Goal: Task Accomplishment & Management: Use online tool/utility

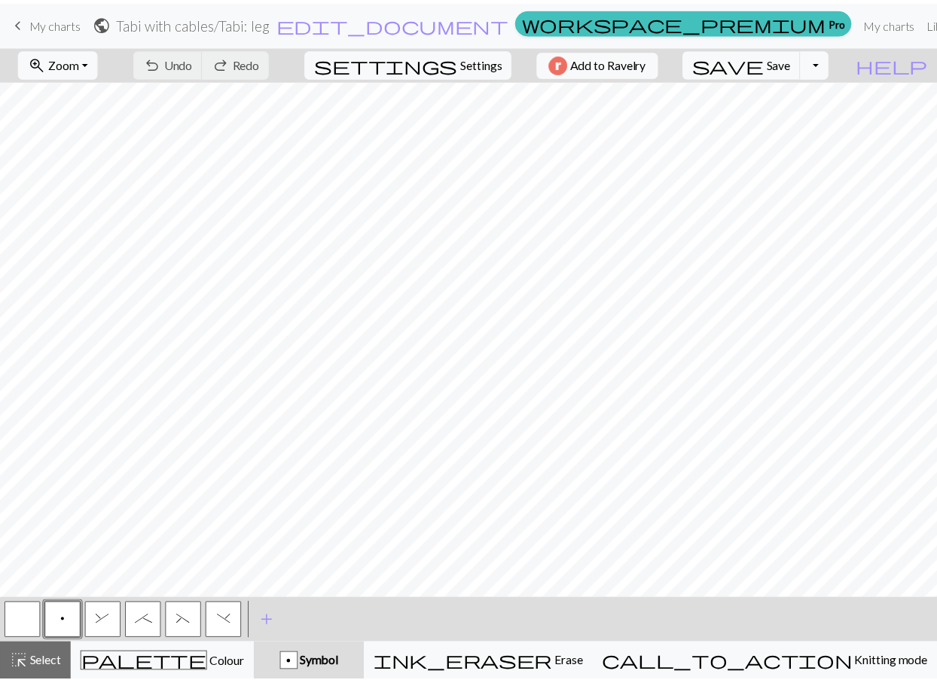
scroll to position [26, 0]
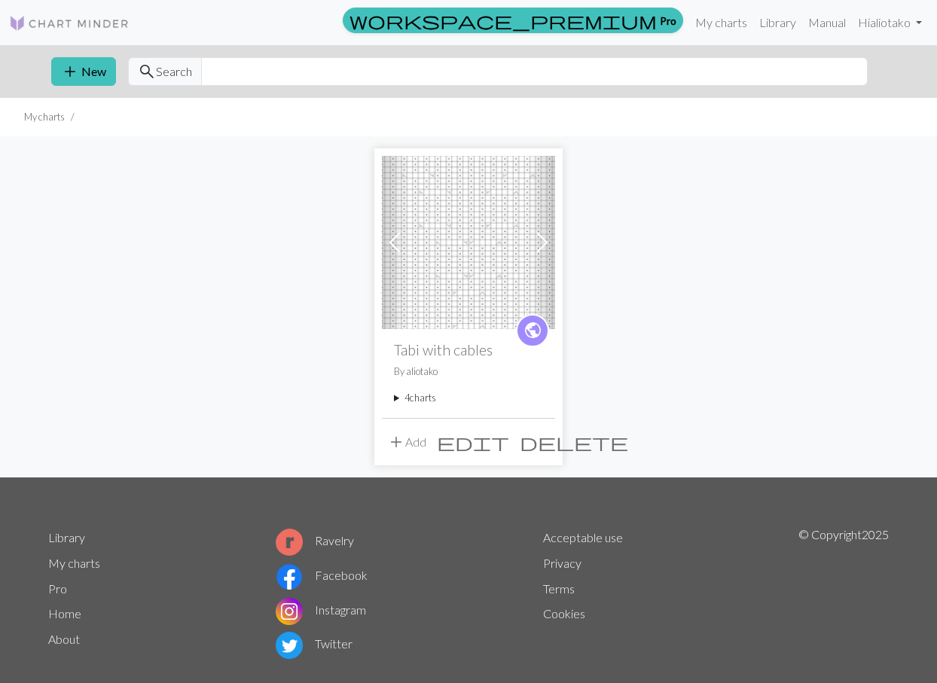
click at [404, 398] on summary "4 charts" at bounding box center [468, 398] width 149 height 14
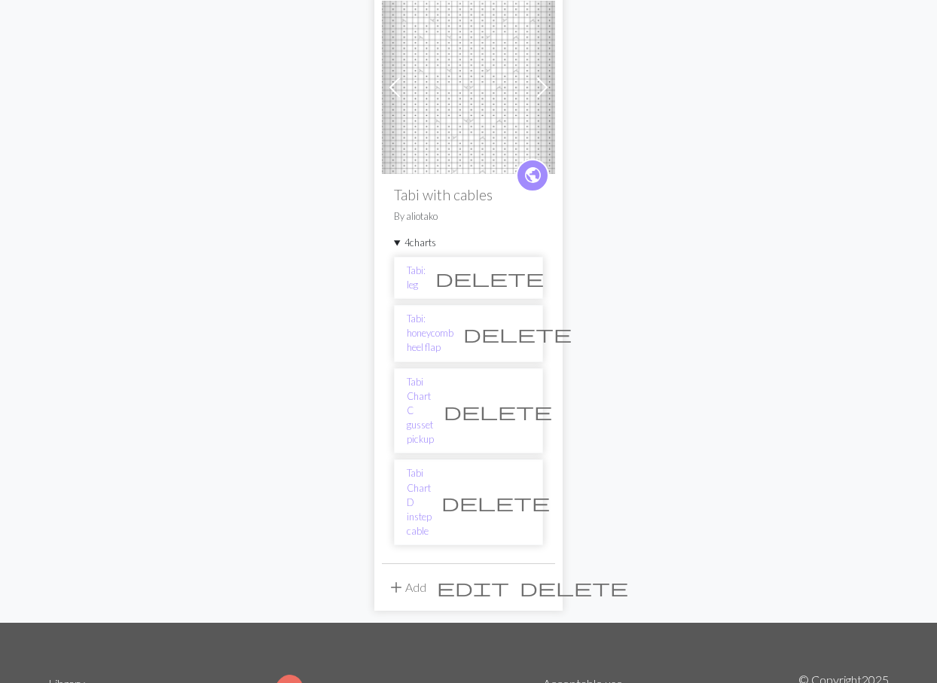
scroll to position [201, 0]
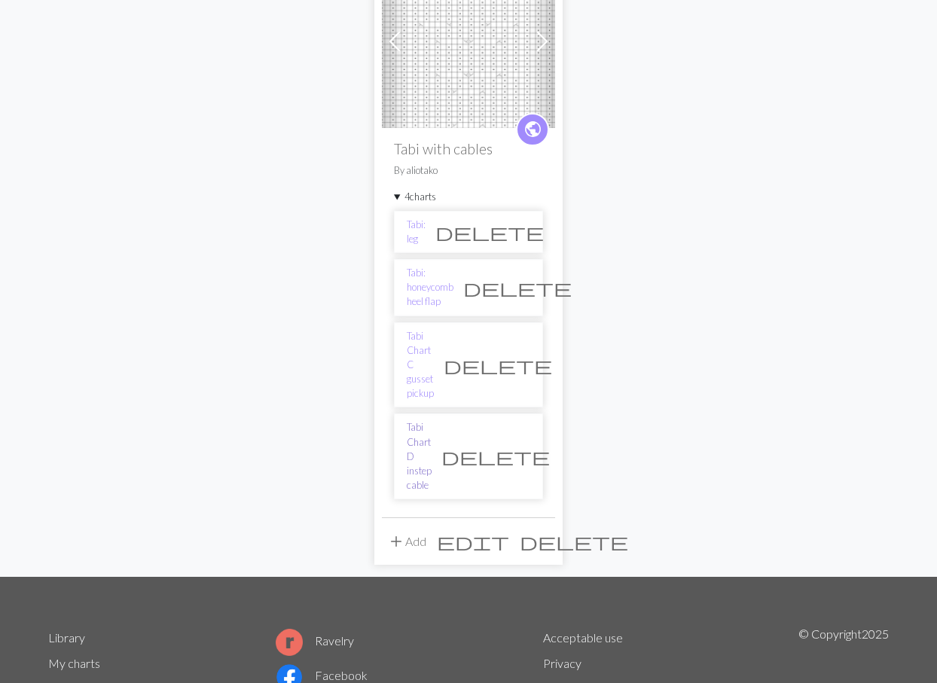
click at [419, 420] on link "Tabi Chart D instep cable" at bounding box center [419, 456] width 25 height 72
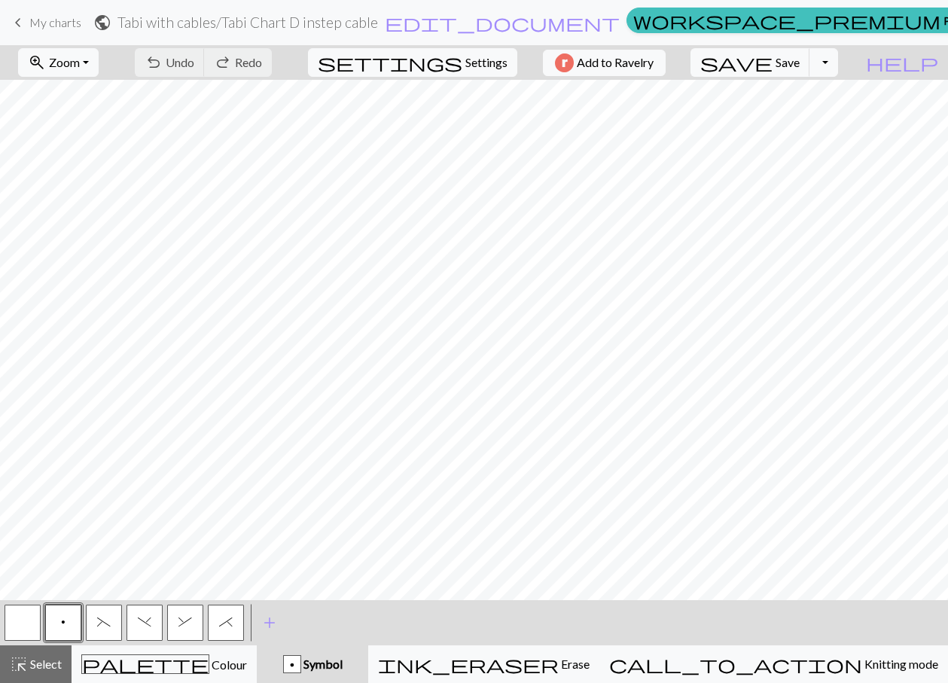
click at [524, 605] on div "< p ( ) & * > add Add a symbol" at bounding box center [474, 622] width 948 height 45
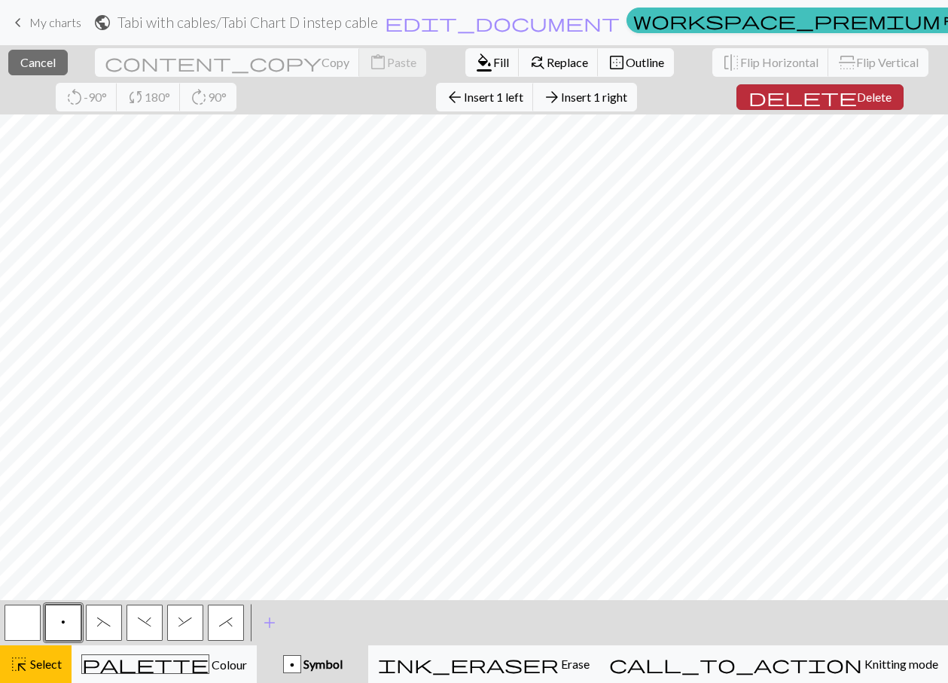
click at [754, 87] on button "delete Delete" at bounding box center [820, 97] width 167 height 26
click at [857, 90] on span "Delete" at bounding box center [874, 97] width 35 height 14
click at [464, 100] on span "Insert 1 left" at bounding box center [493, 97] width 59 height 14
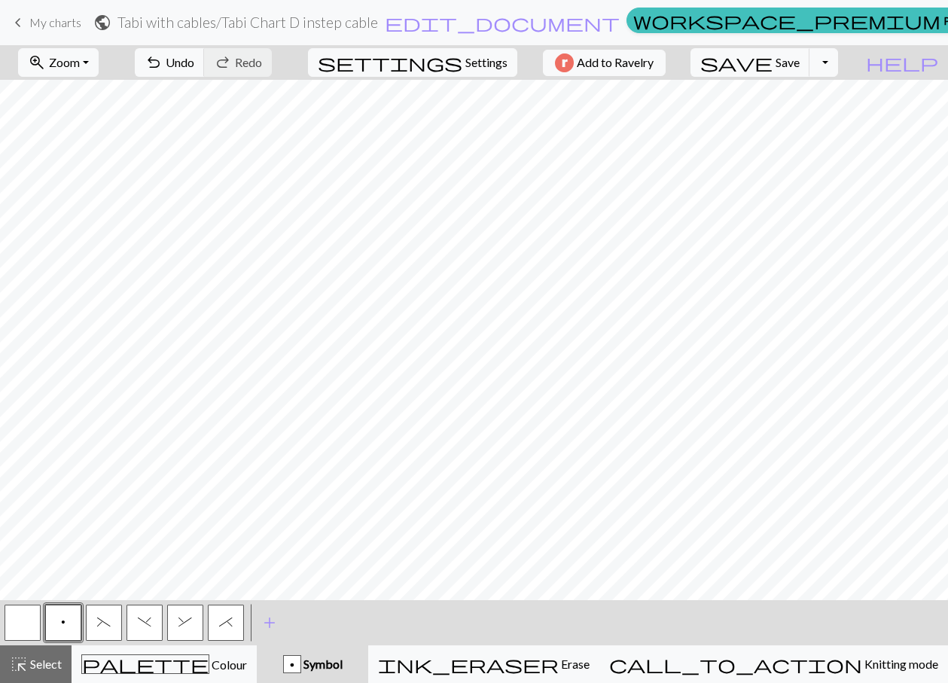
click at [59, 620] on button "p" at bounding box center [63, 623] width 36 height 36
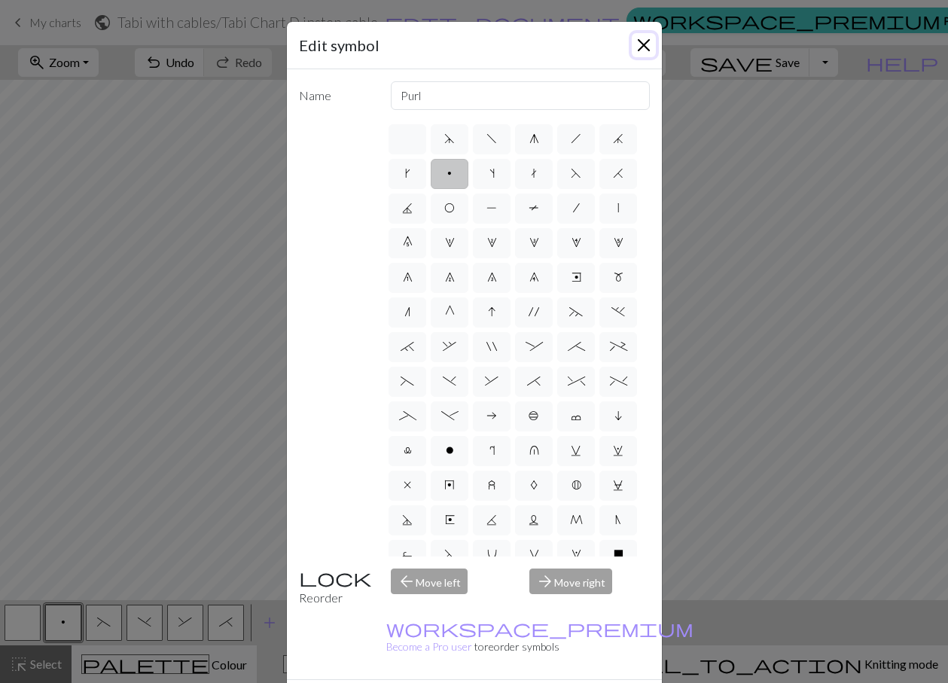
drag, startPoint x: 642, startPoint y: 49, endPoint x: 619, endPoint y: 63, distance: 26.3
click at [639, 49] on button "Close" at bounding box center [644, 45] width 24 height 24
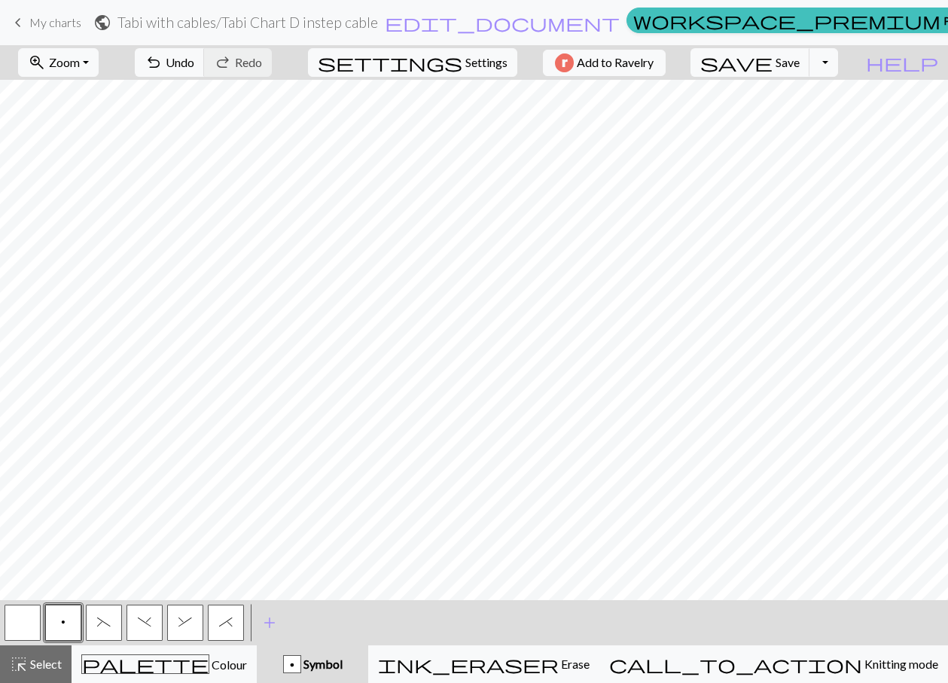
drag, startPoint x: 15, startPoint y: 627, endPoint x: 19, endPoint y: 618, distance: 9.8
click at [15, 627] on button "button" at bounding box center [23, 623] width 36 height 36
drag, startPoint x: 57, startPoint y: 621, endPoint x: 72, endPoint y: 600, distance: 24.9
click at [60, 621] on button "p" at bounding box center [63, 623] width 36 height 36
click at [111, 628] on button "(" at bounding box center [104, 623] width 36 height 36
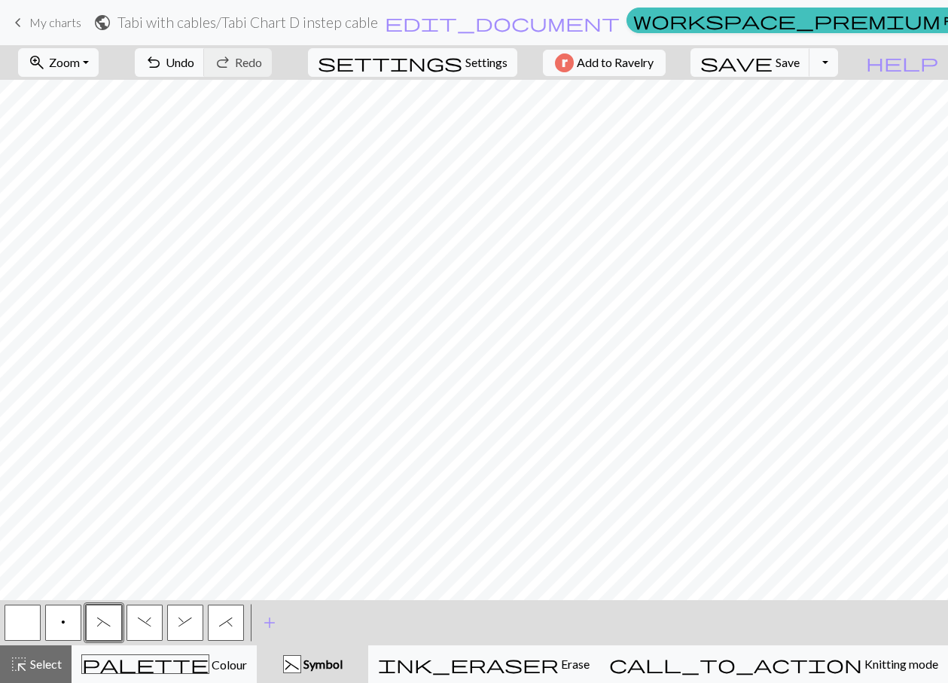
click at [59, 627] on button "p" at bounding box center [63, 623] width 36 height 36
drag, startPoint x: 16, startPoint y: 627, endPoint x: 34, endPoint y: 609, distance: 25.0
click at [17, 625] on button "button" at bounding box center [23, 623] width 36 height 36
click at [142, 630] on button ")" at bounding box center [145, 623] width 36 height 36
click at [35, 627] on button "button" at bounding box center [23, 623] width 36 height 36
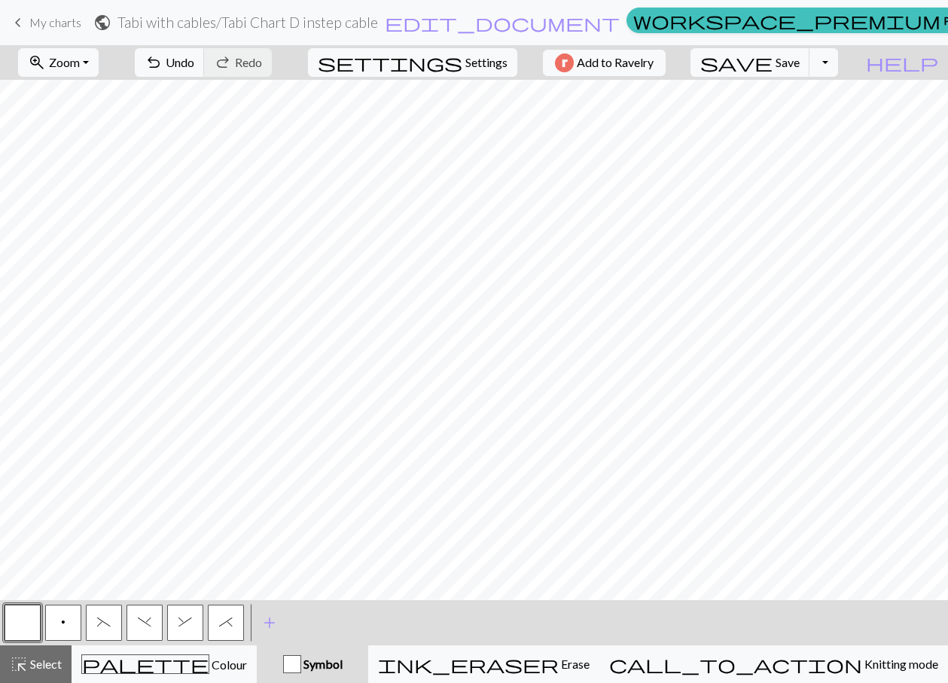
click at [59, 633] on button "p" at bounding box center [63, 623] width 36 height 36
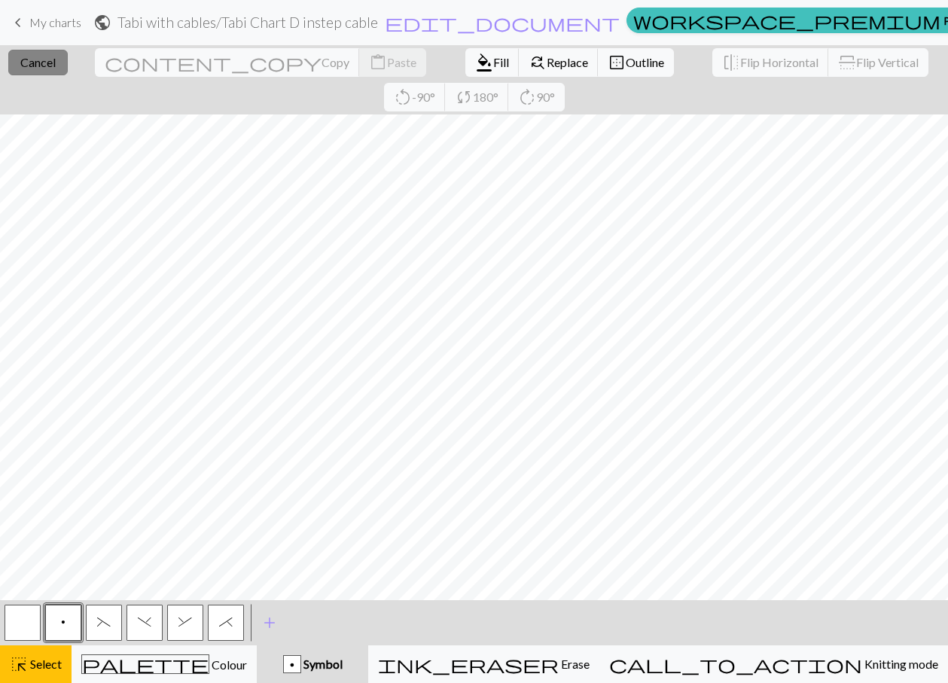
click at [32, 62] on span "Cancel" at bounding box center [37, 62] width 35 height 14
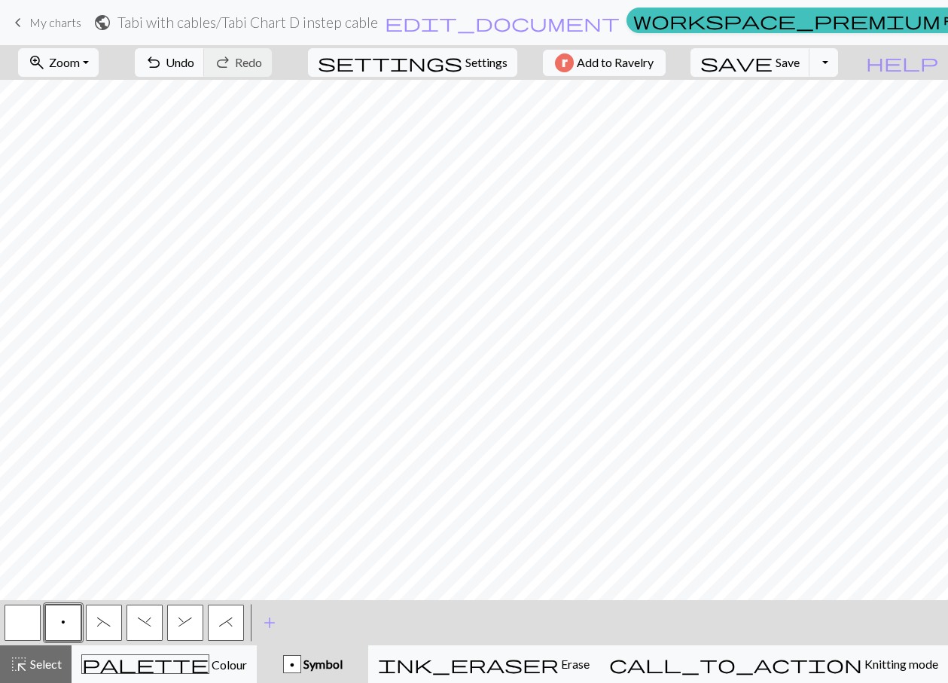
click at [19, 631] on button "button" at bounding box center [23, 623] width 36 height 36
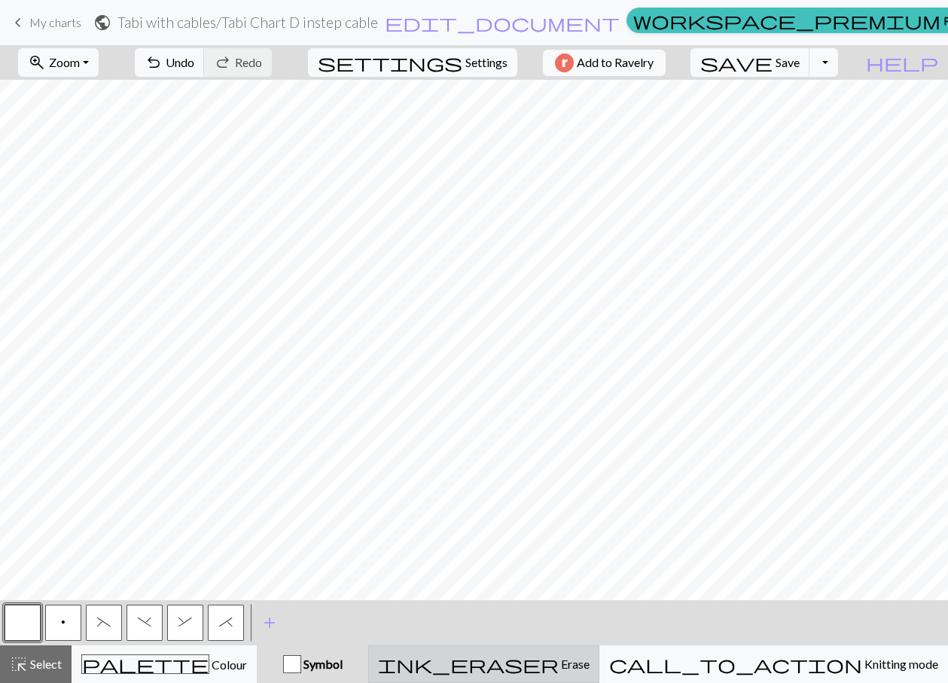
click at [559, 668] on span "ink_eraser" at bounding box center [468, 664] width 181 height 21
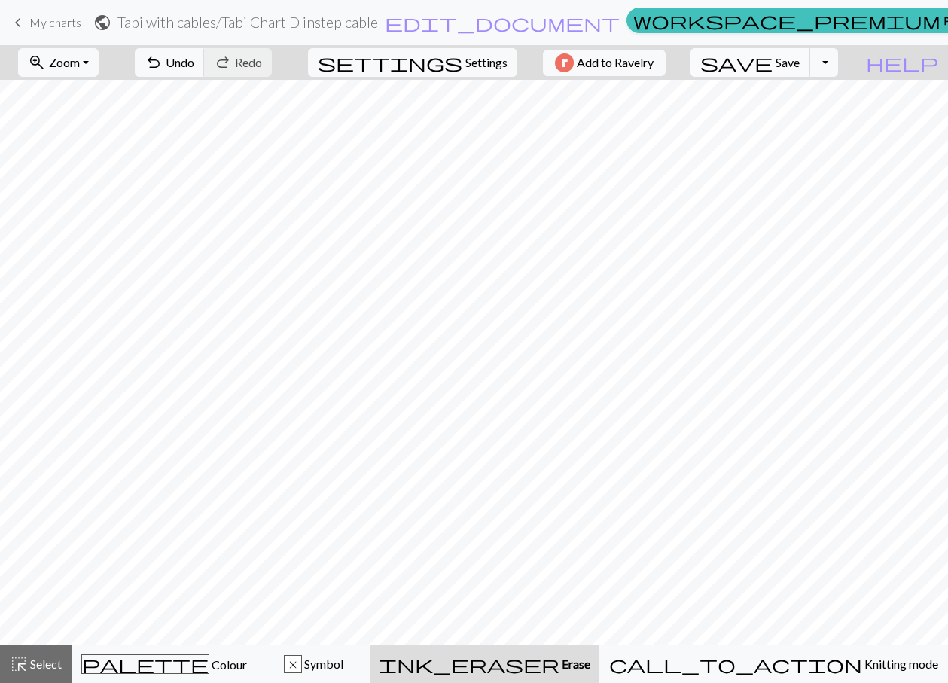
click at [800, 62] on span "Save" at bounding box center [788, 62] width 24 height 14
click at [484, 32] on form "public Tabi with cables / Tabi Chart D instep cable edit_document Edit settings" at bounding box center [356, 22] width 527 height 29
click at [378, 22] on h2 "Tabi with cables / Tabi Chart D instep cable" at bounding box center [247, 22] width 261 height 17
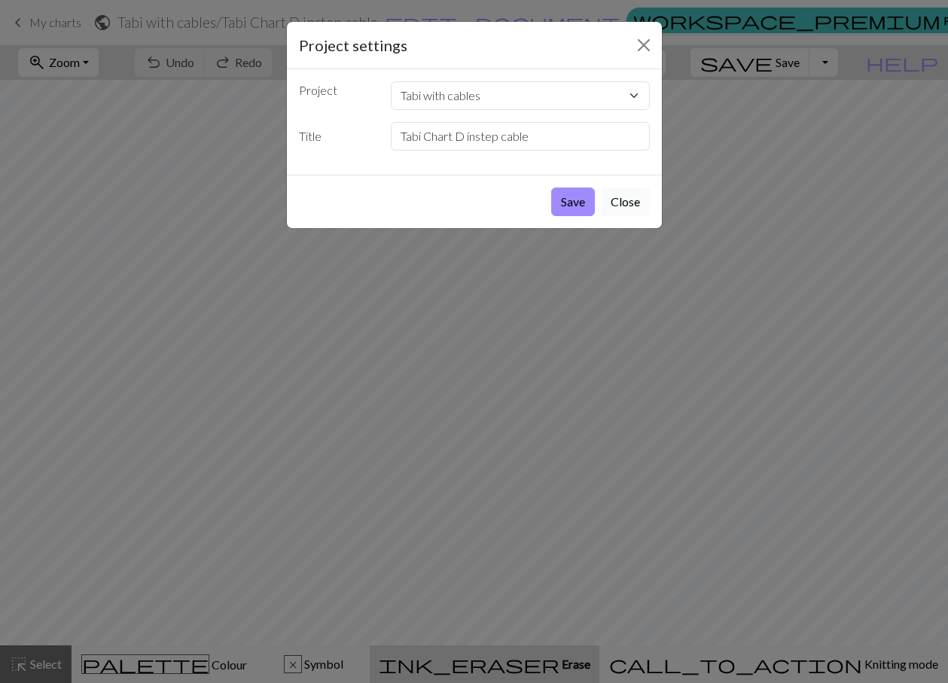
click at [623, 200] on button "Close" at bounding box center [625, 202] width 49 height 29
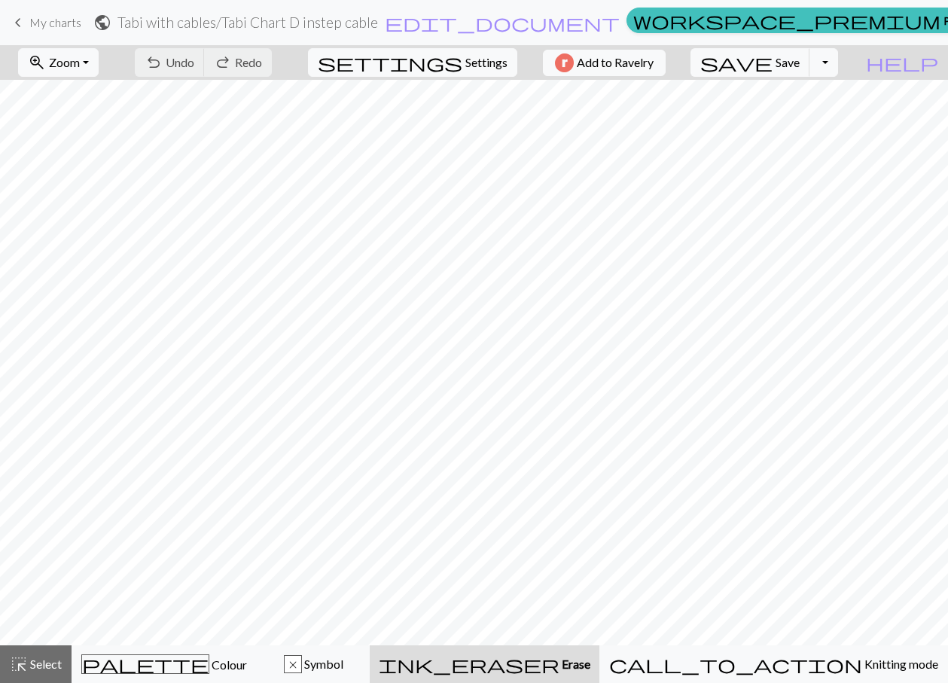
click at [243, 61] on div "undo Undo Undo redo Redo Redo" at bounding box center [204, 62] width 160 height 35
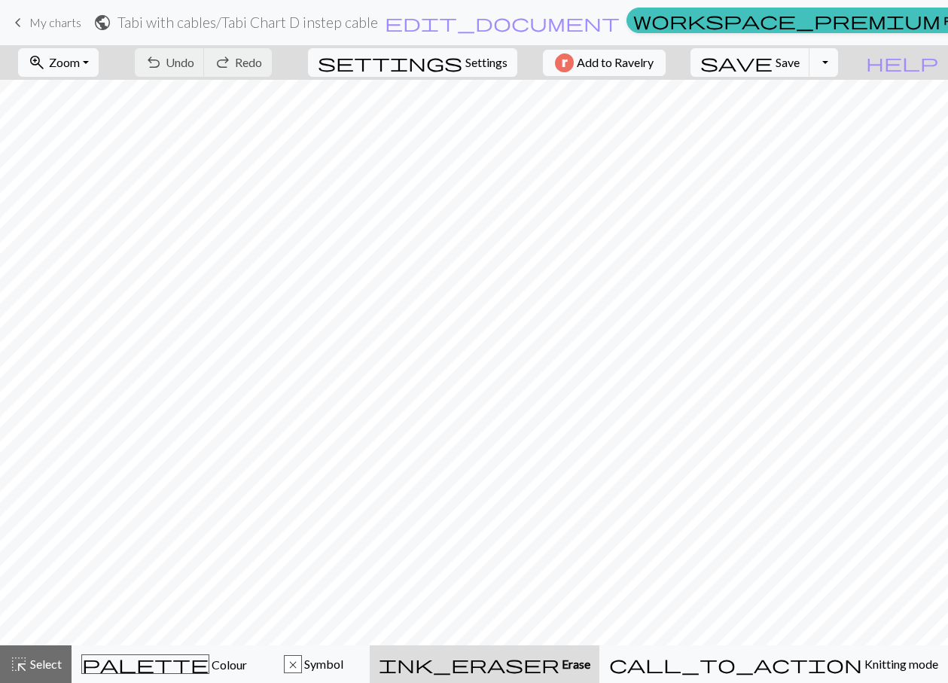
click at [243, 61] on div "undo Undo Undo redo Redo Redo" at bounding box center [204, 62] width 160 height 35
click at [241, 61] on div "undo Undo Undo redo Redo Redo" at bounding box center [204, 62] width 160 height 35
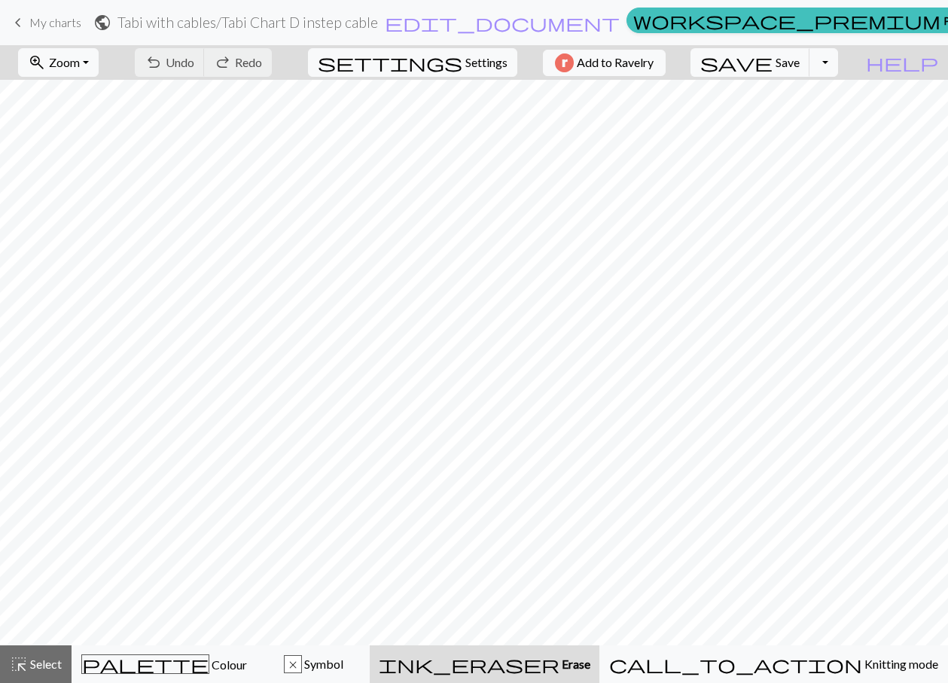
click at [241, 61] on div "undo Undo Undo redo Redo Redo" at bounding box center [204, 62] width 160 height 35
click at [221, 62] on div "undo Undo Undo redo Redo Redo" at bounding box center [204, 62] width 160 height 35
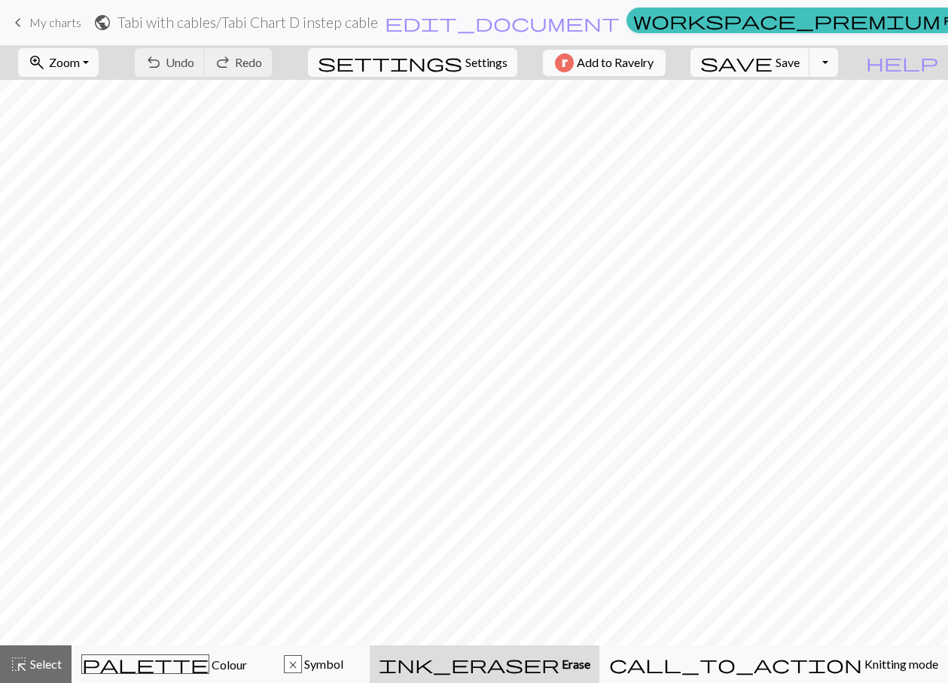
click at [221, 62] on div "undo Undo Undo redo Redo Redo" at bounding box center [204, 62] width 160 height 35
click at [221, 65] on div "undo Undo Undo redo Redo Redo" at bounding box center [204, 62] width 160 height 35
click at [221, 67] on div "undo Undo Undo redo Redo Redo" at bounding box center [204, 62] width 160 height 35
drag, startPoint x: 221, startPoint y: 69, endPoint x: 225, endPoint y: 76, distance: 8.8
click at [221, 72] on div "undo Undo Undo redo Redo Redo" at bounding box center [204, 62] width 160 height 35
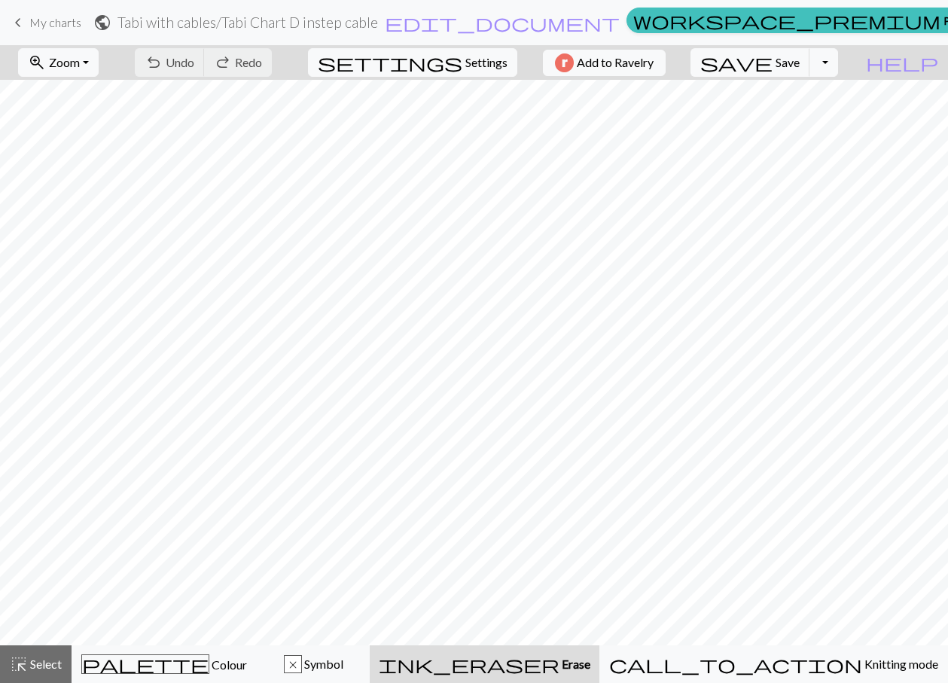
click at [225, 76] on div "undo Undo Undo redo Redo Redo" at bounding box center [204, 62] width 160 height 35
click at [226, 75] on div "undo Undo Undo redo Redo Redo" at bounding box center [204, 62] width 160 height 35
click at [226, 74] on div "undo Undo Undo redo Redo Redo" at bounding box center [204, 62] width 160 height 35
click at [227, 72] on div "undo Undo Undo redo Redo Redo" at bounding box center [204, 62] width 160 height 35
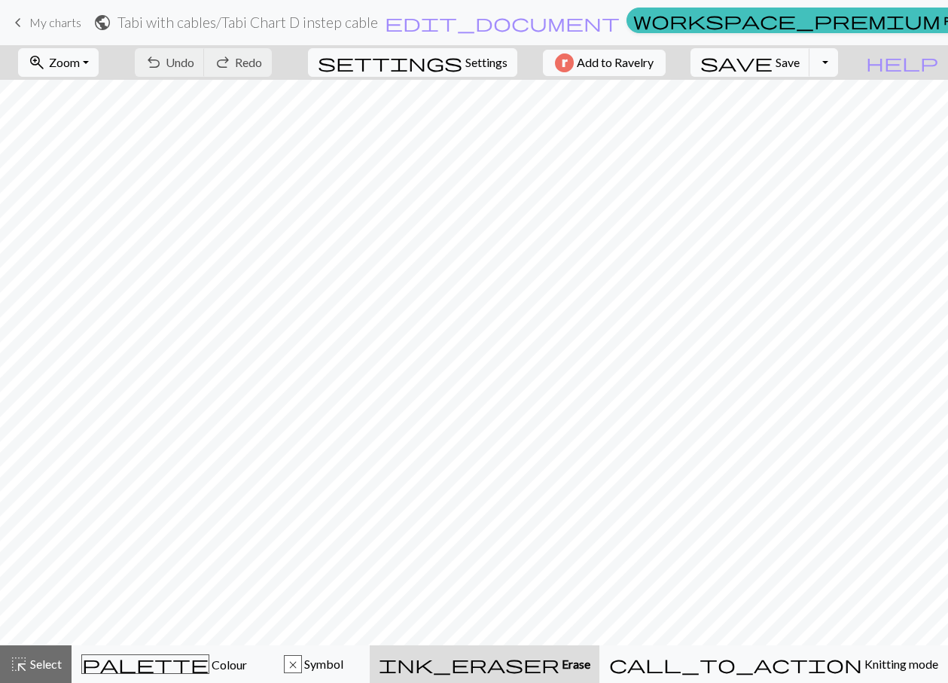
click at [229, 69] on div "undo Undo Undo redo Redo Redo" at bounding box center [204, 62] width 160 height 35
click at [509, 23] on span "edit_document" at bounding box center [502, 22] width 235 height 21
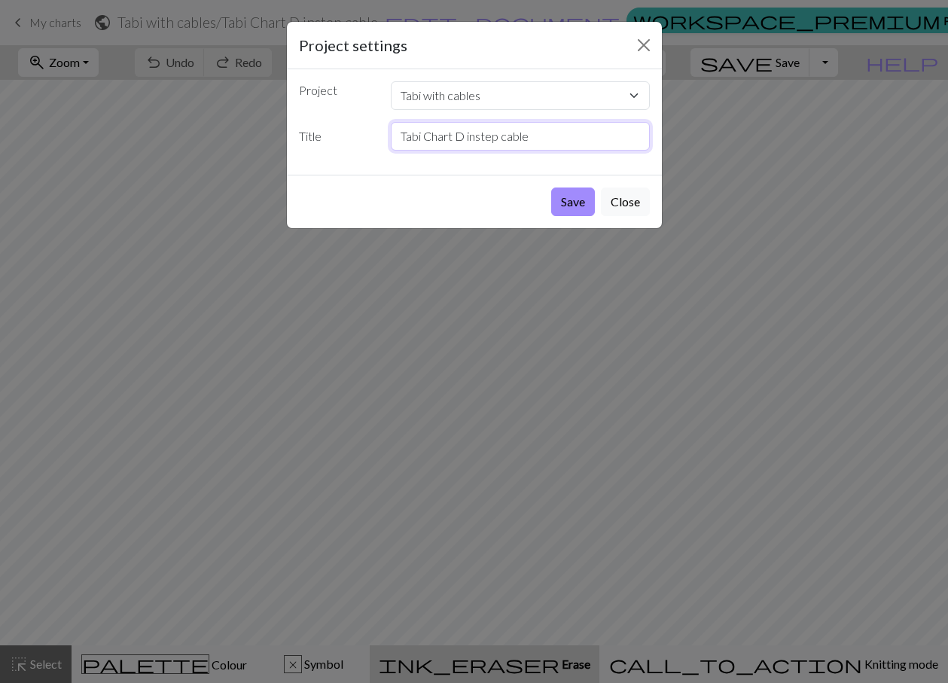
drag, startPoint x: 545, startPoint y: 133, endPoint x: 458, endPoint y: 142, distance: 87.9
click at [458, 142] on input "Tabi Chart D instep cable" at bounding box center [520, 136] width 259 height 29
click at [462, 137] on input "Tabi Chart e left foot" at bounding box center [520, 136] width 259 height 29
type input "Tabi Chart E left foot"
click at [579, 198] on button "Save" at bounding box center [573, 202] width 44 height 29
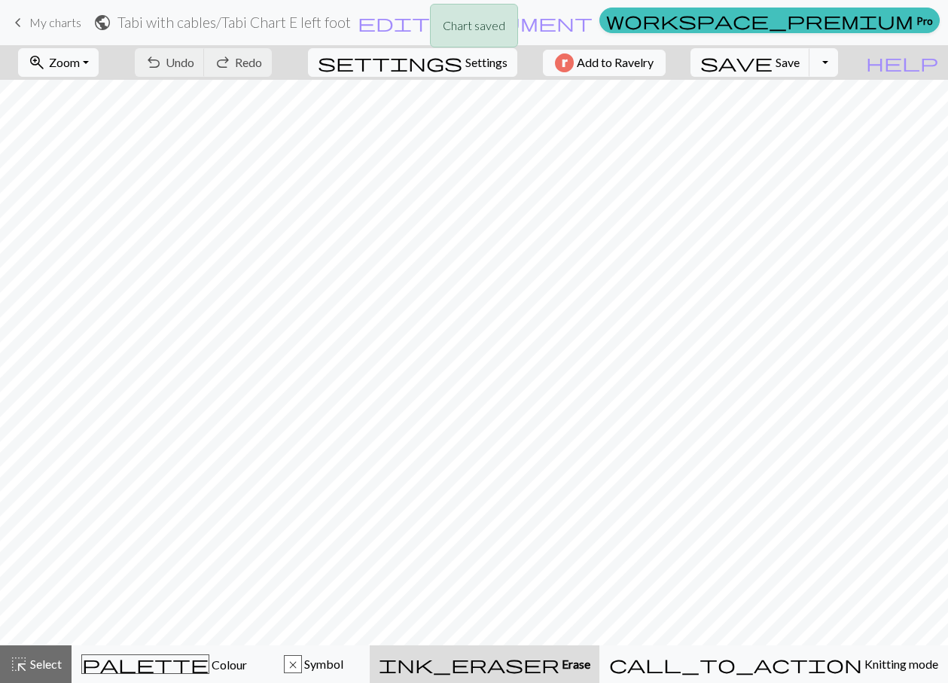
click at [817, 56] on div "Chart saved" at bounding box center [474, 29] width 948 height 59
click at [838, 64] on button "Toggle Dropdown" at bounding box center [824, 62] width 29 height 29
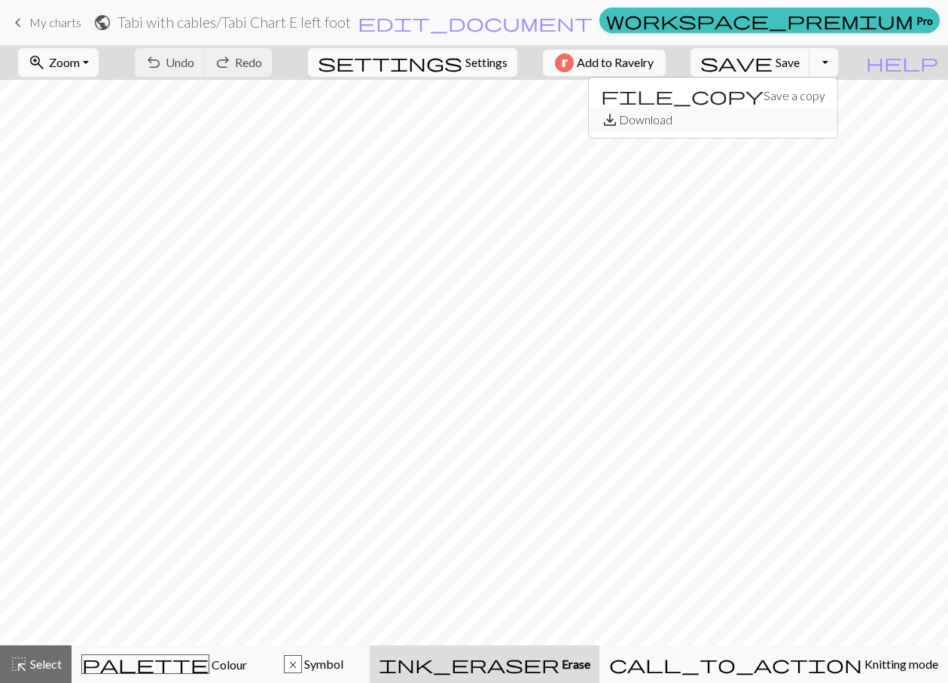
click at [810, 123] on button "save_alt Download" at bounding box center [713, 120] width 249 height 24
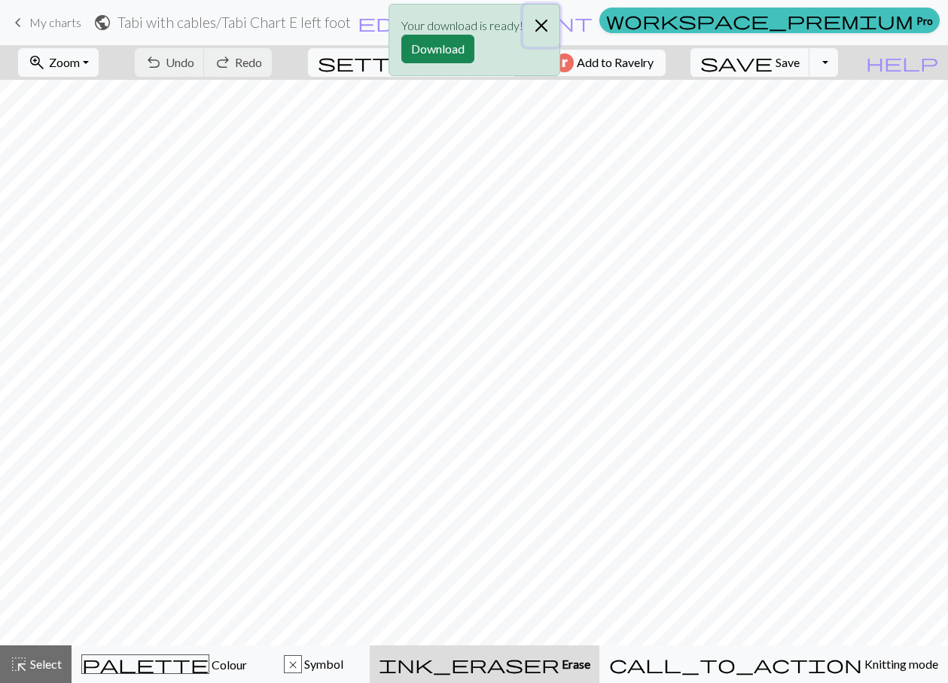
click at [545, 29] on button "Close" at bounding box center [541, 26] width 36 height 42
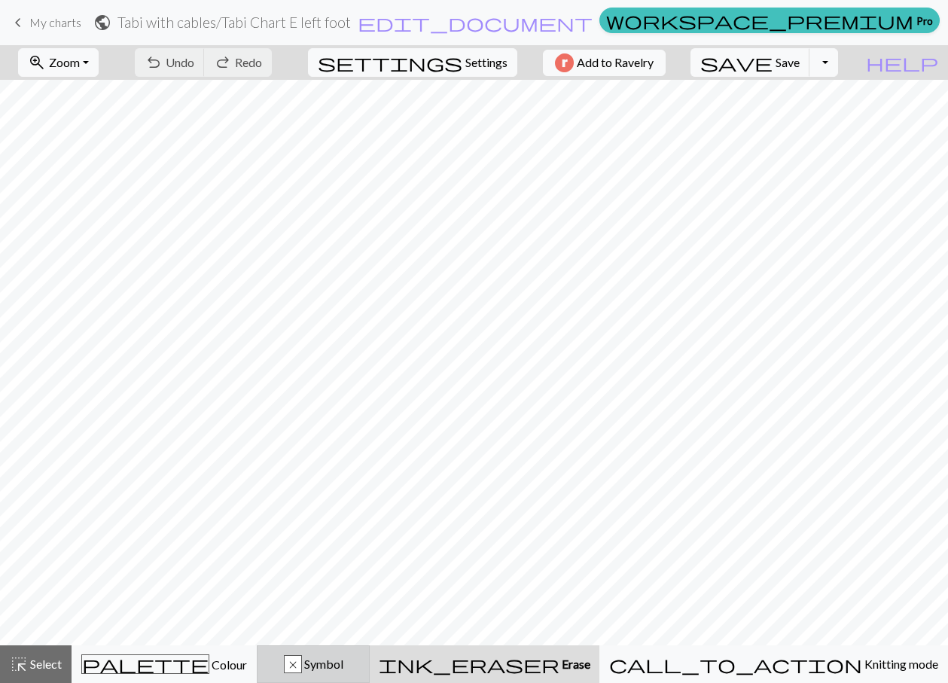
drag, startPoint x: 389, startPoint y: 664, endPoint x: 398, endPoint y: 654, distance: 12.8
click at [343, 661] on span "Symbol" at bounding box center [322, 664] width 41 height 14
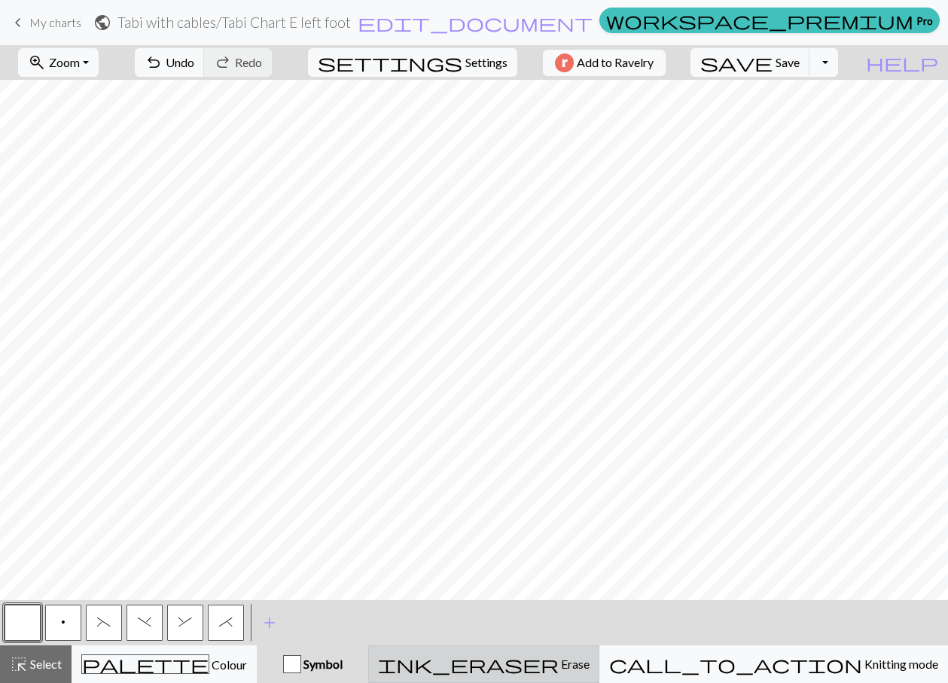
drag, startPoint x: 615, startPoint y: 670, endPoint x: 598, endPoint y: 654, distance: 22.4
click at [590, 666] on div "ink_eraser Erase Erase" at bounding box center [484, 664] width 212 height 18
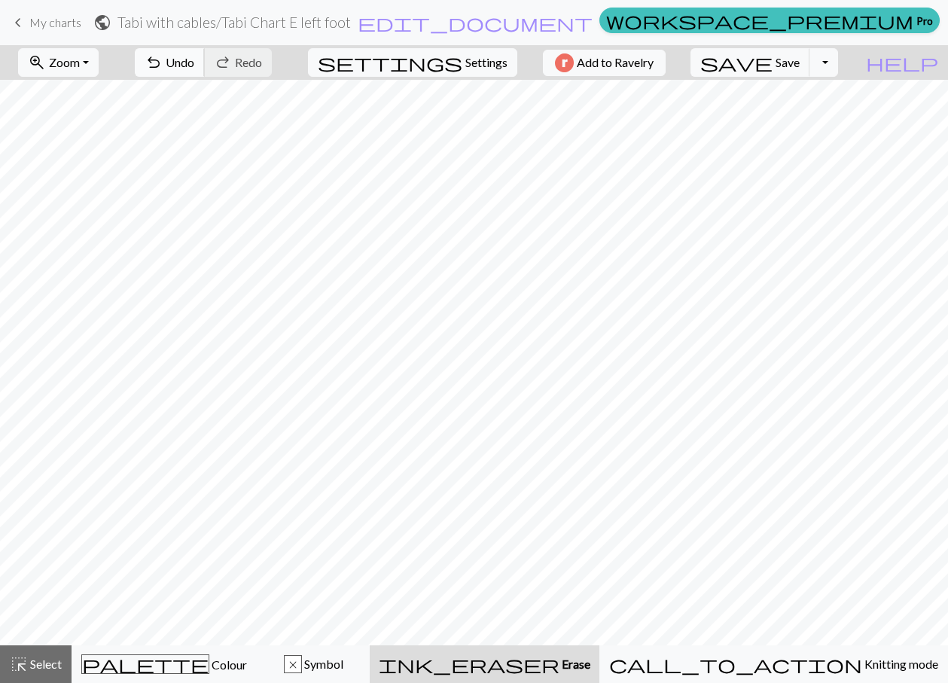
click at [163, 53] on span "undo" at bounding box center [154, 62] width 18 height 21
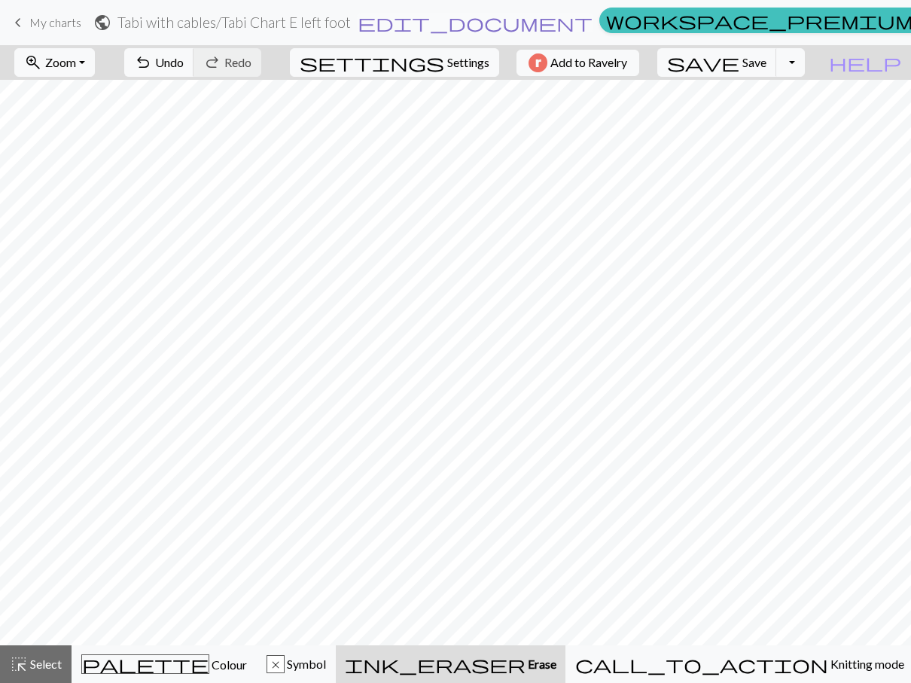
click at [475, 23] on span "edit_document" at bounding box center [475, 22] width 235 height 21
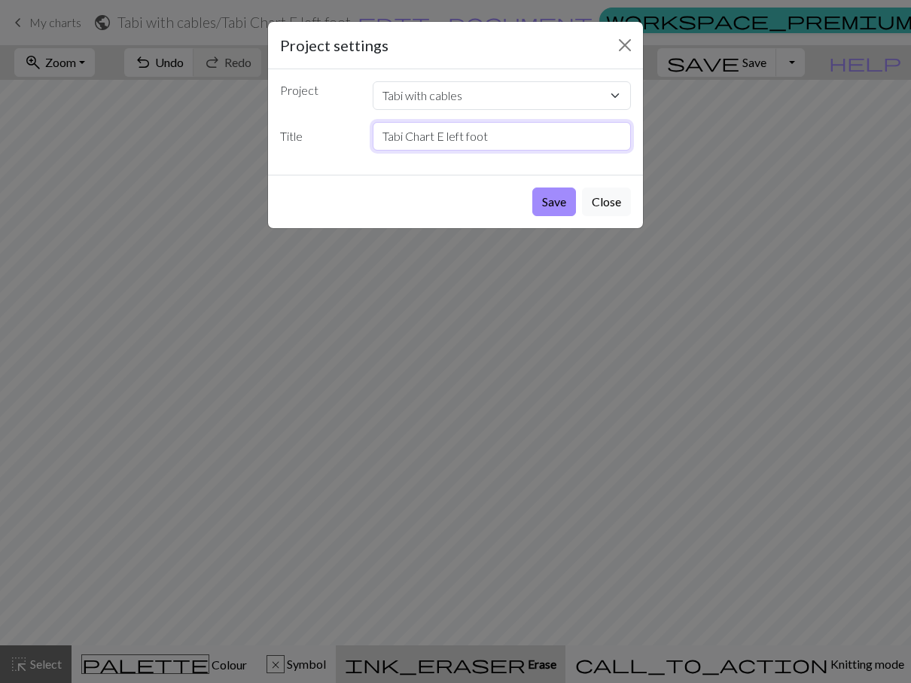
click at [450, 136] on input "Tabi Chart E left foot" at bounding box center [502, 136] width 259 height 29
drag, startPoint x: 448, startPoint y: 136, endPoint x: 463, endPoint y: 142, distance: 16.5
click at [463, 142] on input "Tabi Chart E left foot" at bounding box center [502, 136] width 259 height 29
type input "Tabi Chart E right foot"
click at [550, 201] on button "Save" at bounding box center [554, 202] width 44 height 29
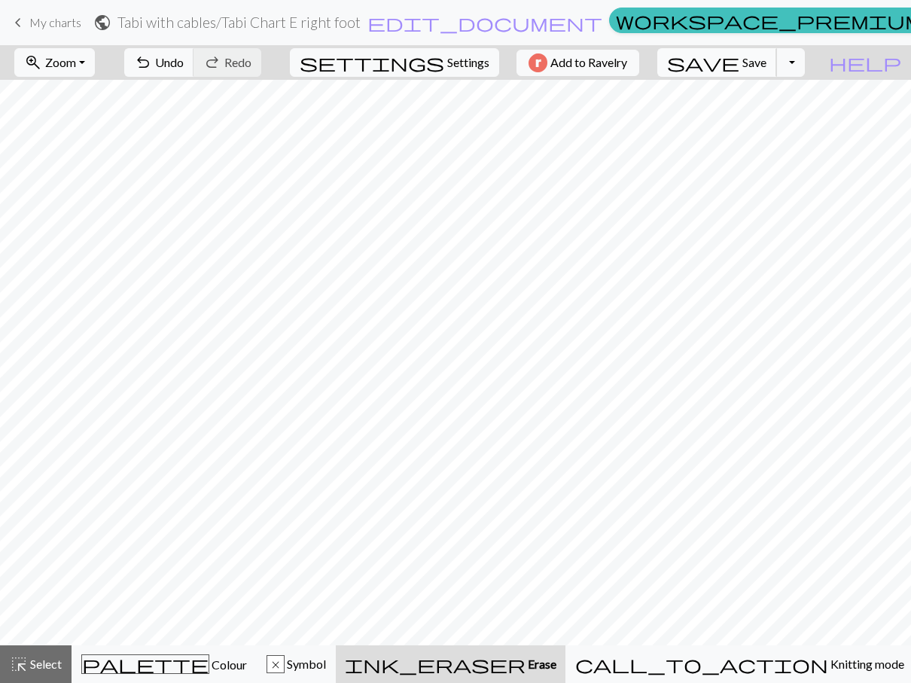
click at [777, 71] on button "save Save Save" at bounding box center [717, 62] width 120 height 29
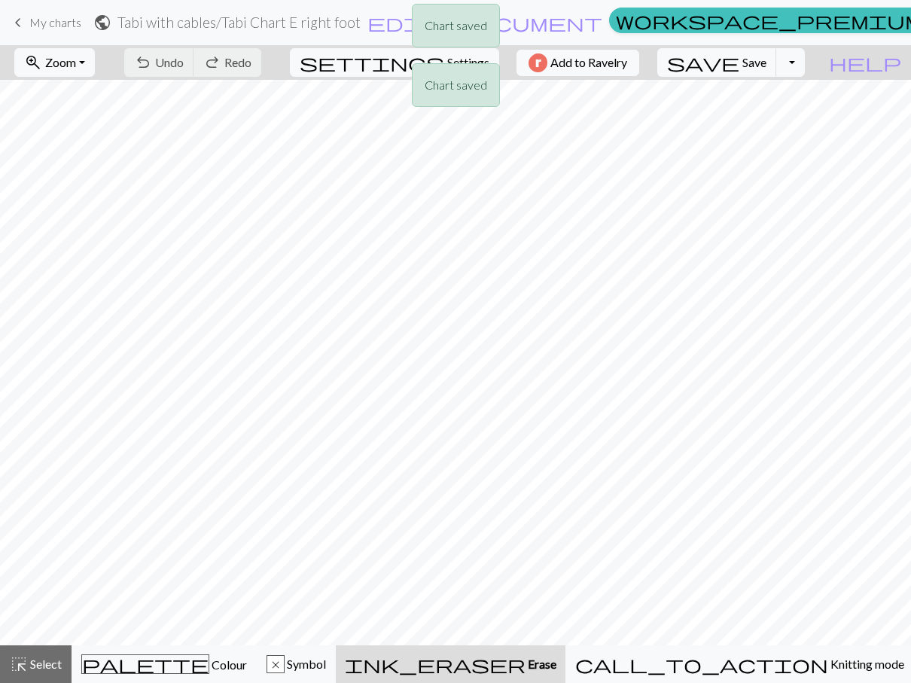
click at [821, 64] on div "Chart saved Chart saved" at bounding box center [455, 59] width 911 height 119
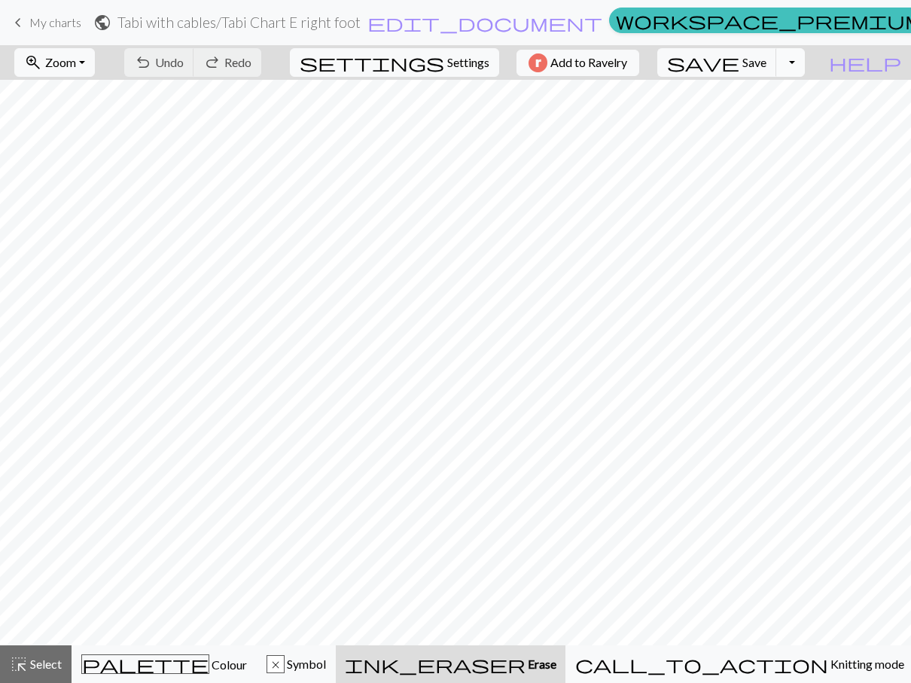
click at [805, 64] on button "Toggle Dropdown" at bounding box center [790, 62] width 29 height 29
click at [783, 124] on button "save_alt Download" at bounding box center [680, 120] width 249 height 24
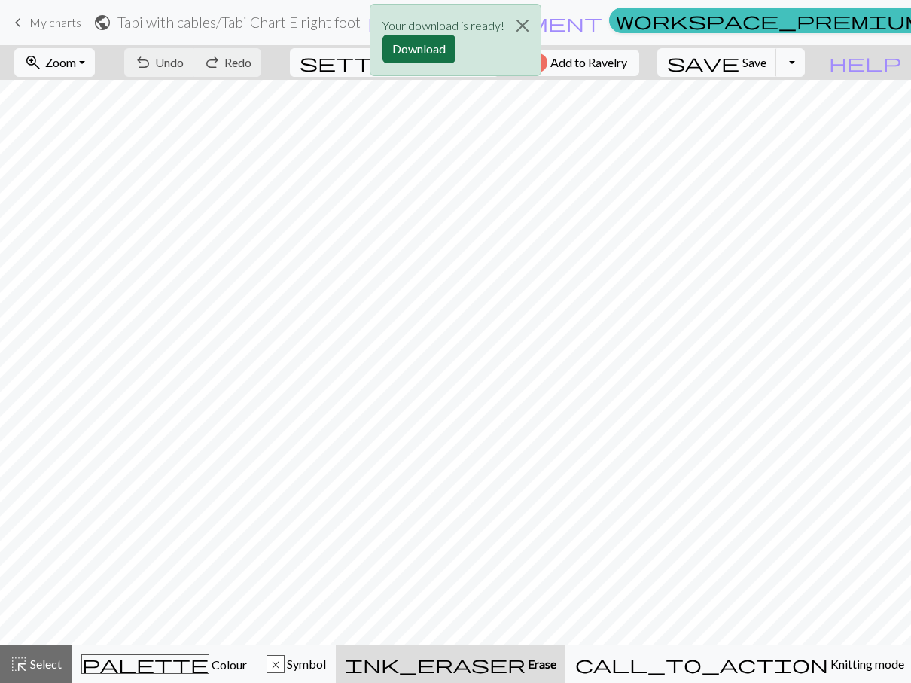
click at [426, 50] on button "Download" at bounding box center [419, 49] width 73 height 29
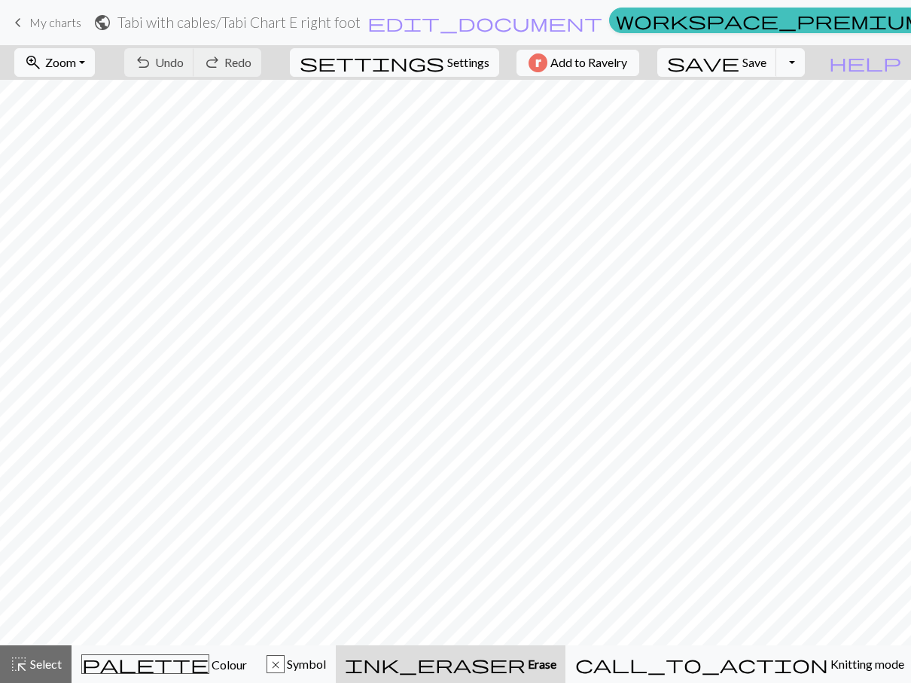
click at [220, 56] on div "undo Undo Undo redo Redo Redo" at bounding box center [193, 62] width 160 height 35
click at [326, 657] on span "Symbol" at bounding box center [305, 664] width 41 height 14
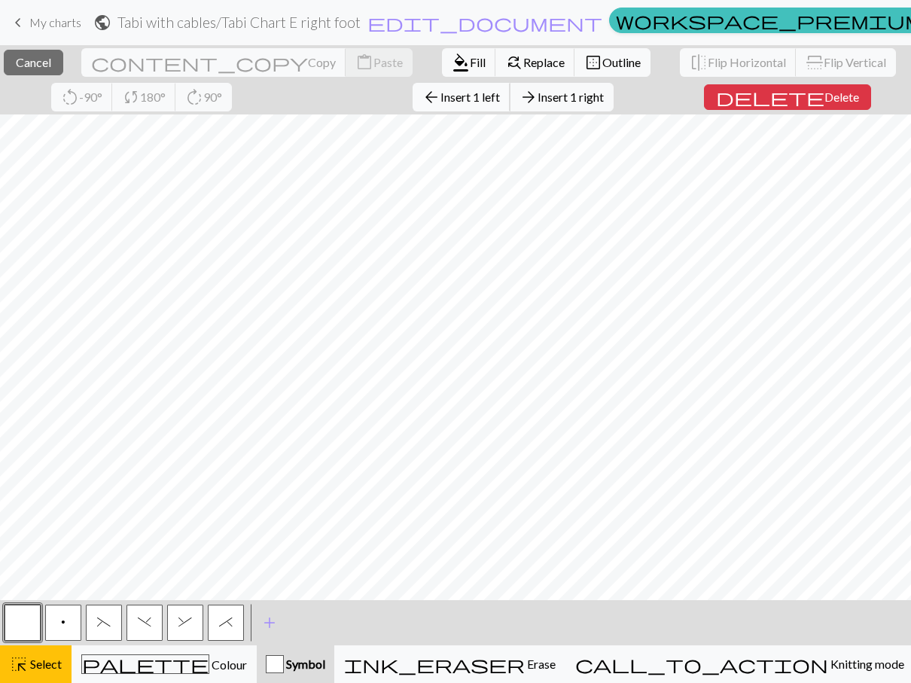
click at [500, 93] on span "Insert 1 left" at bounding box center [470, 97] width 59 height 14
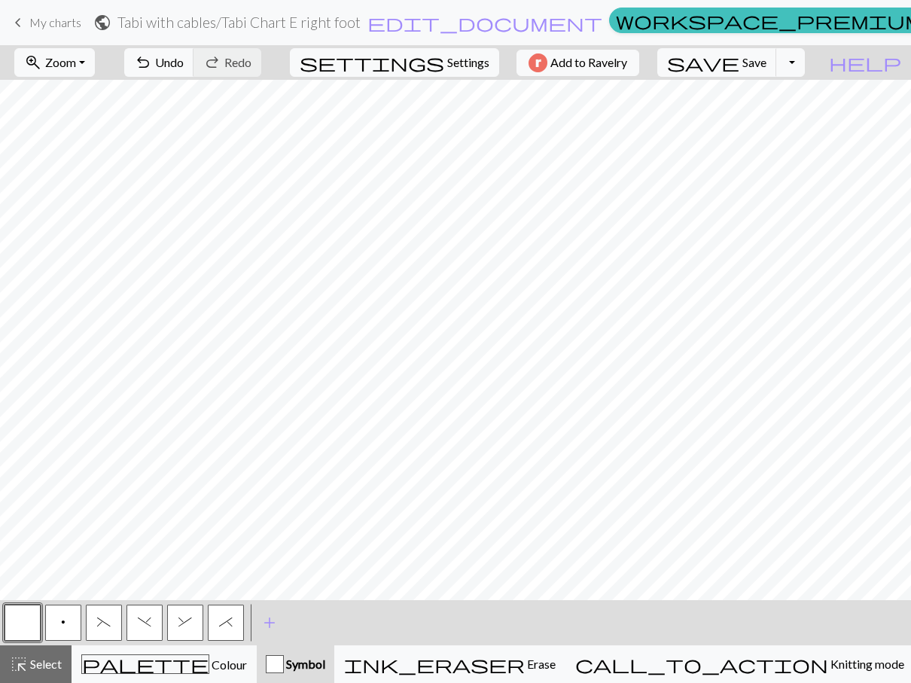
click at [99, 620] on span "(" at bounding box center [104, 622] width 14 height 12
drag, startPoint x: 138, startPoint y: 627, endPoint x: 179, endPoint y: 606, distance: 46.1
click at [139, 624] on span ")" at bounding box center [145, 622] width 14 height 12
drag, startPoint x: 59, startPoint y: 634, endPoint x: 77, endPoint y: 608, distance: 31.5
click at [61, 630] on button "p" at bounding box center [63, 623] width 36 height 36
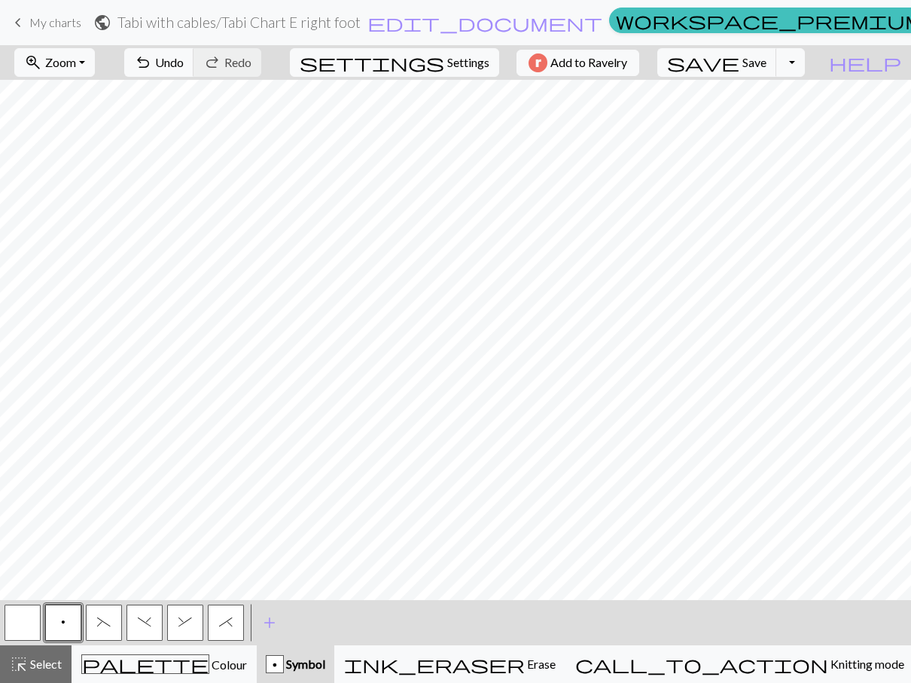
click at [60, 624] on button "p" at bounding box center [63, 623] width 36 height 36
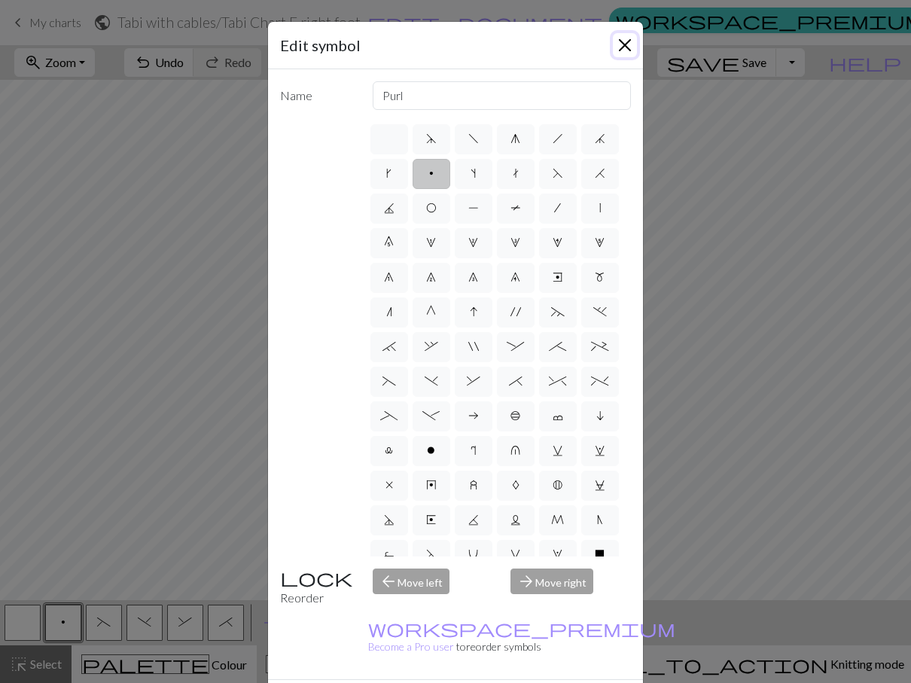
drag, startPoint x: 624, startPoint y: 46, endPoint x: 598, endPoint y: 66, distance: 32.8
click at [623, 44] on button "Close" at bounding box center [625, 45] width 24 height 24
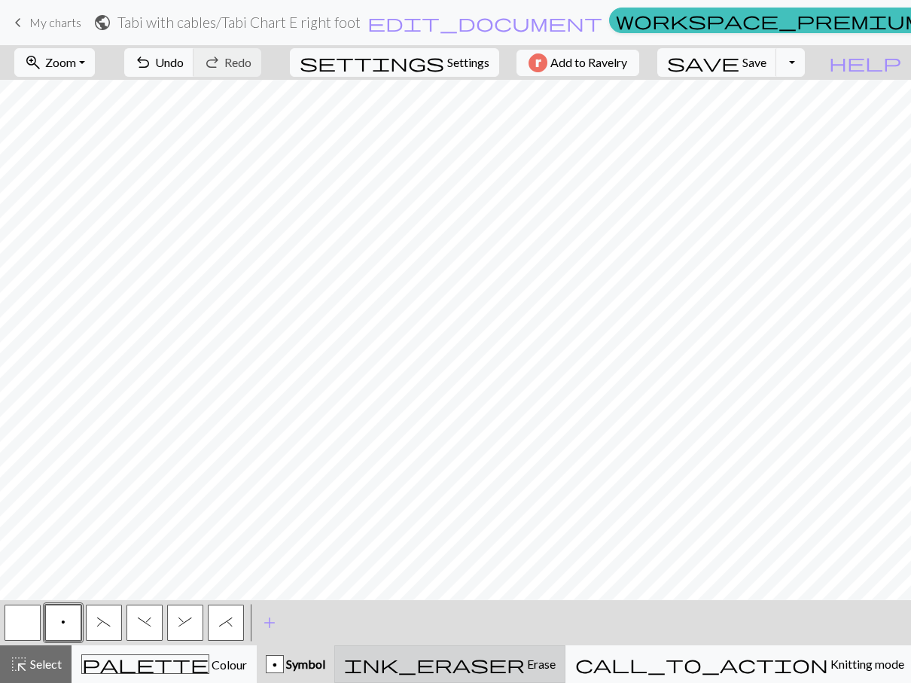
click at [548, 669] on div "ink_eraser Erase Erase" at bounding box center [450, 664] width 212 height 18
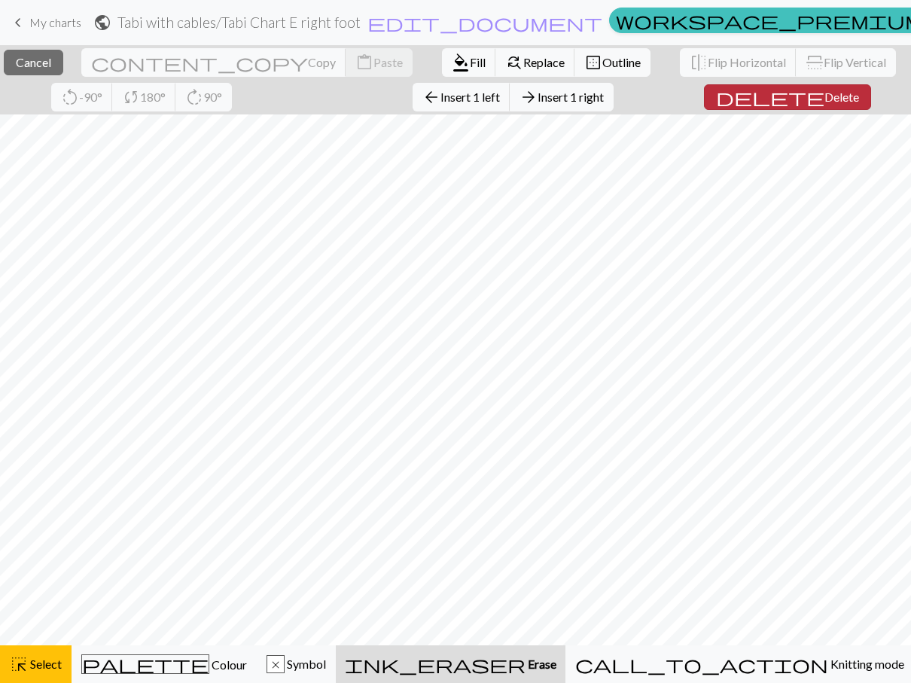
click at [807, 100] on span "delete" at bounding box center [770, 97] width 108 height 21
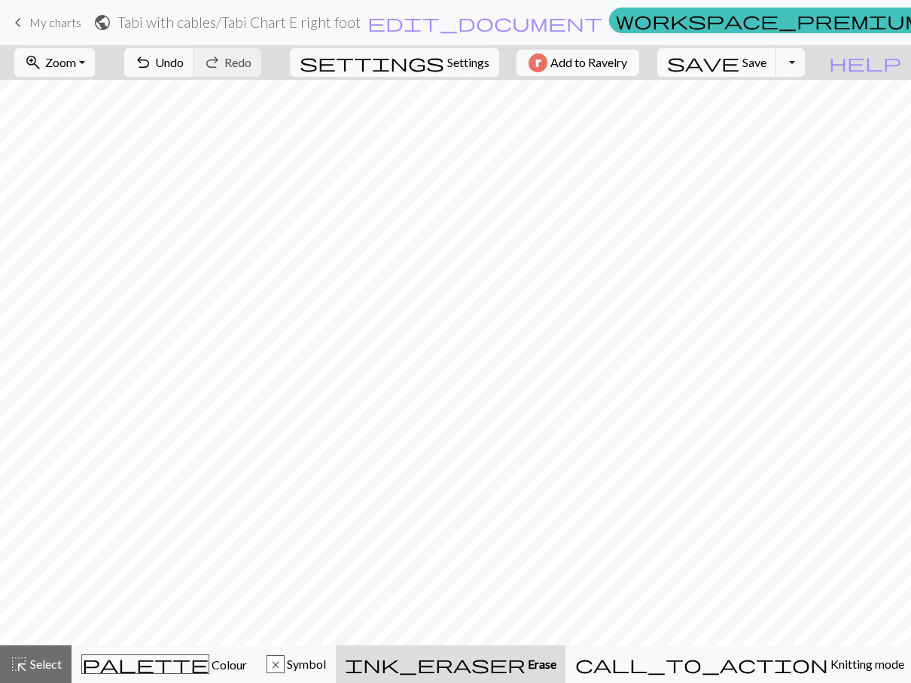
click at [526, 657] on span "ink_eraser" at bounding box center [435, 664] width 181 height 21
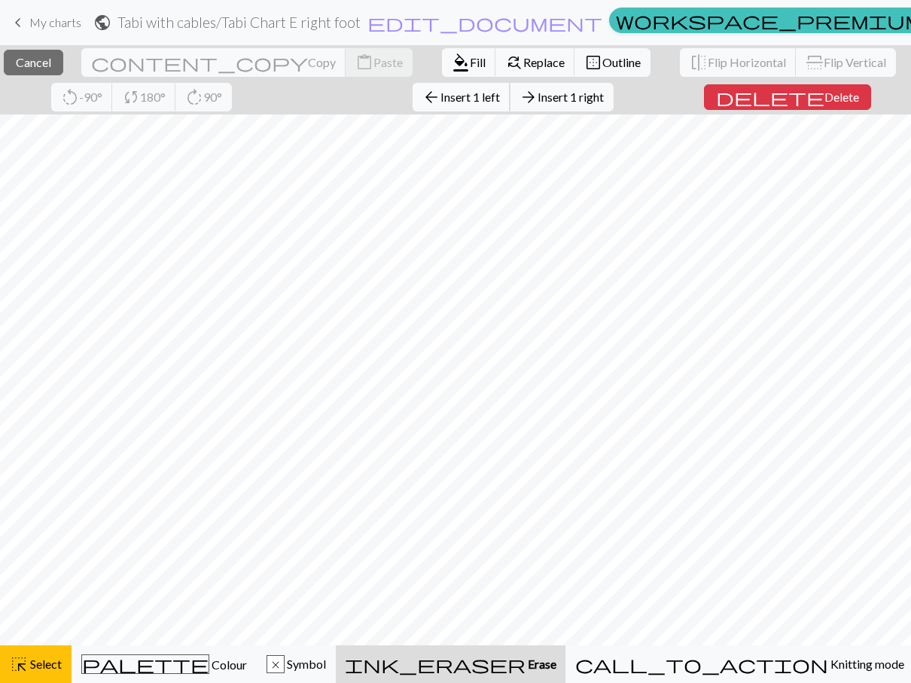
click at [441, 93] on span "arrow_back" at bounding box center [432, 97] width 18 height 21
click at [495, 100] on span "Insert 1 left" at bounding box center [470, 97] width 59 height 14
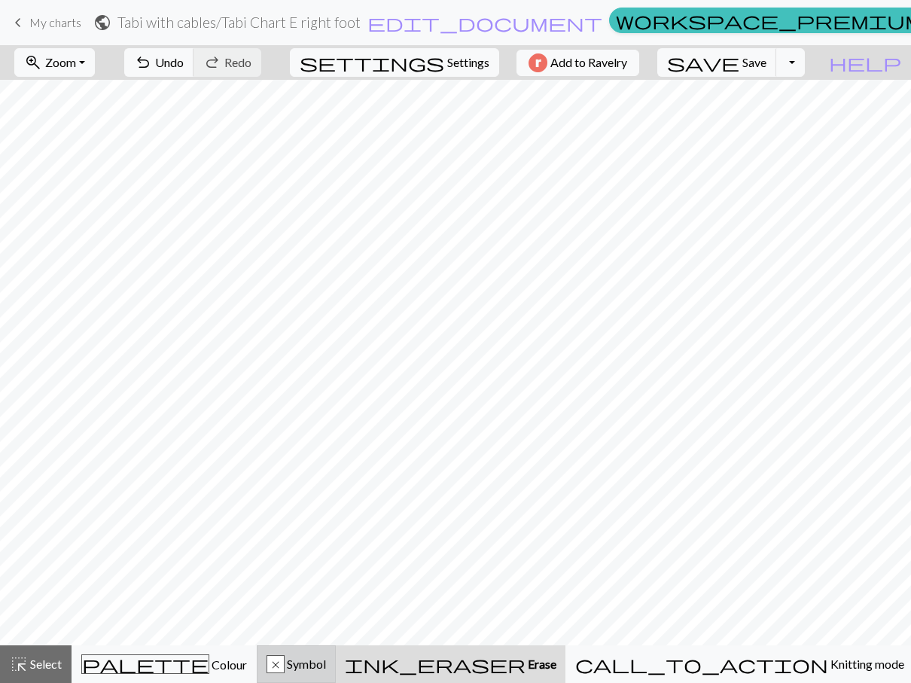
click at [284, 670] on div "x" at bounding box center [275, 665] width 17 height 18
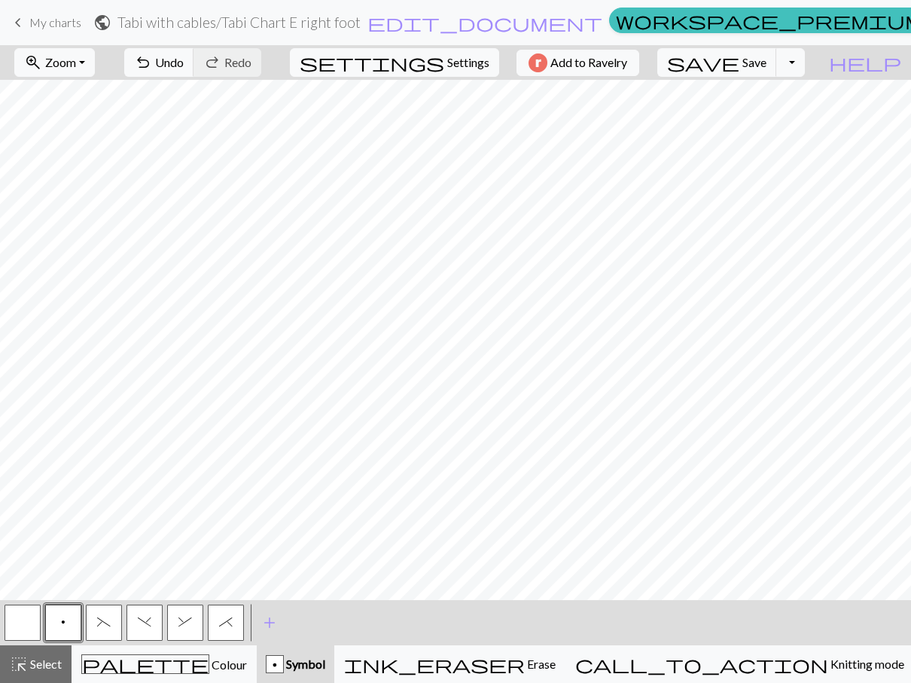
click at [65, 625] on span "p" at bounding box center [63, 622] width 5 height 12
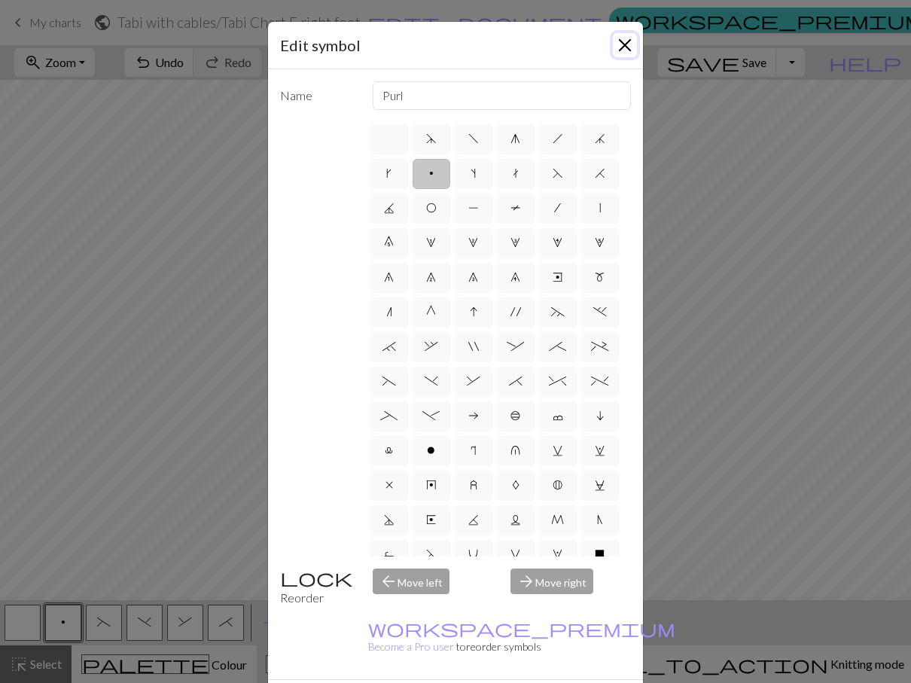
click at [624, 47] on button "Close" at bounding box center [625, 45] width 24 height 24
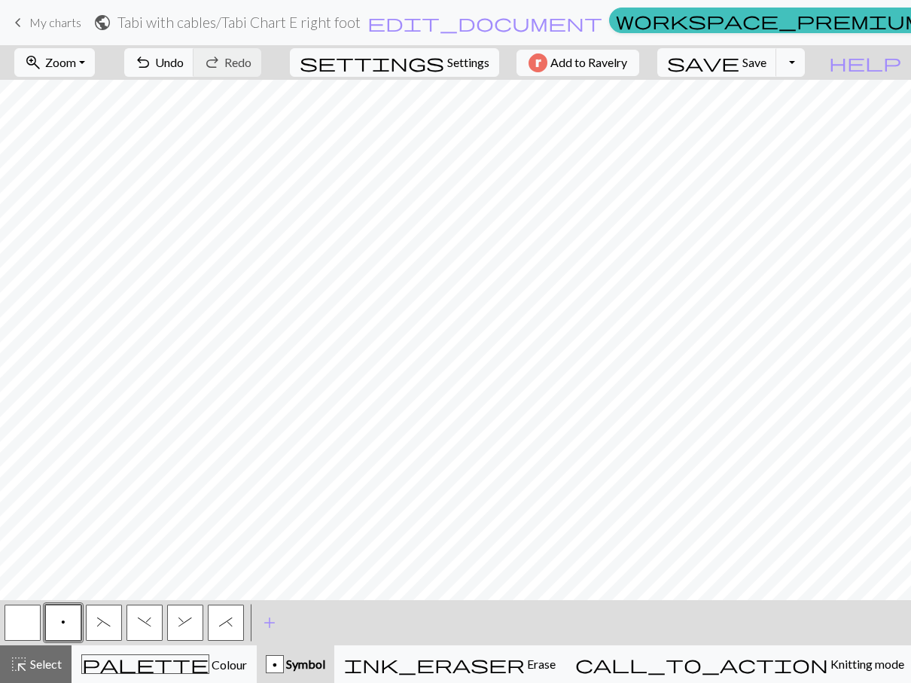
drag, startPoint x: 20, startPoint y: 627, endPoint x: 44, endPoint y: 606, distance: 32.0
click at [20, 626] on button "button" at bounding box center [23, 623] width 36 height 36
click at [105, 616] on span "(" at bounding box center [104, 622] width 14 height 12
click at [142, 621] on span ")" at bounding box center [145, 622] width 14 height 12
click at [477, 26] on span "edit_document" at bounding box center [485, 22] width 235 height 21
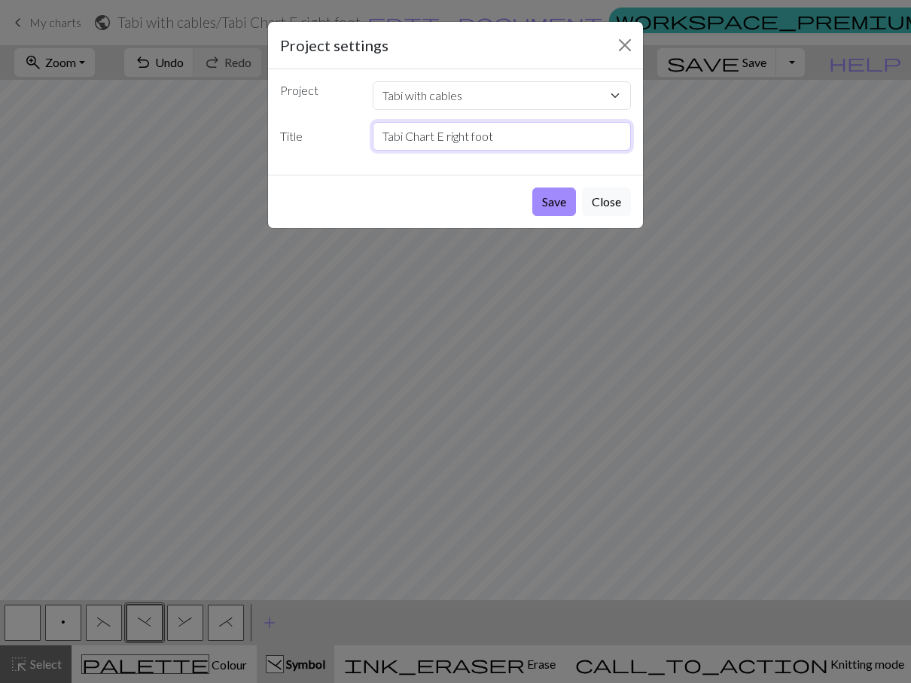
drag, startPoint x: 473, startPoint y: 140, endPoint x: 448, endPoint y: 137, distance: 25.0
click at [448, 137] on input "Tabi Chart E right foot" at bounding box center [502, 136] width 259 height 29
type input "Tabi Chart E left foot"
click at [548, 197] on button "Save" at bounding box center [554, 202] width 44 height 29
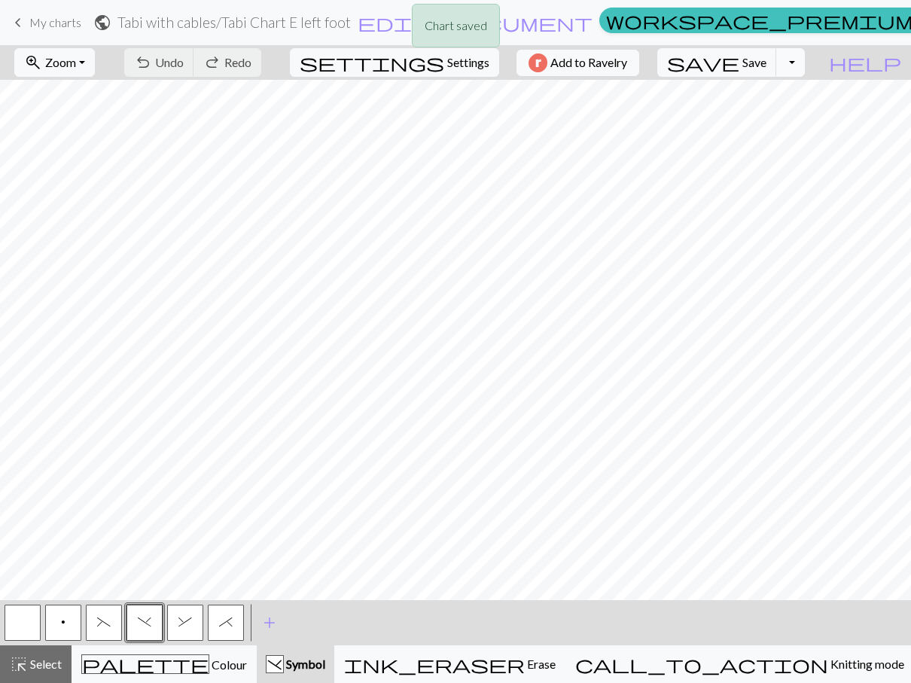
click at [805, 63] on button "Toggle Dropdown" at bounding box center [790, 62] width 29 height 29
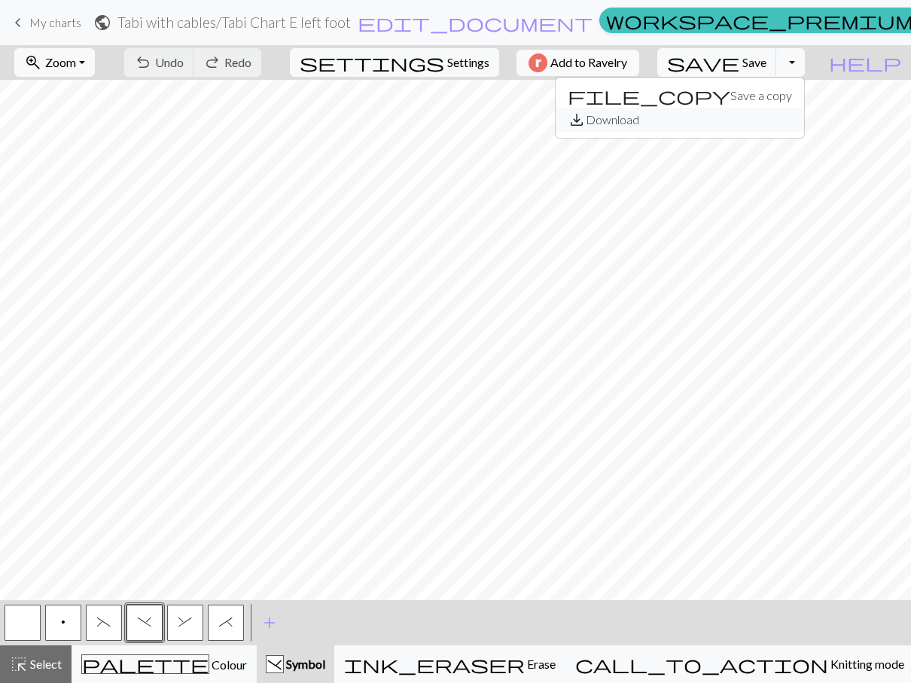
click at [776, 124] on button "save_alt Download" at bounding box center [680, 120] width 249 height 24
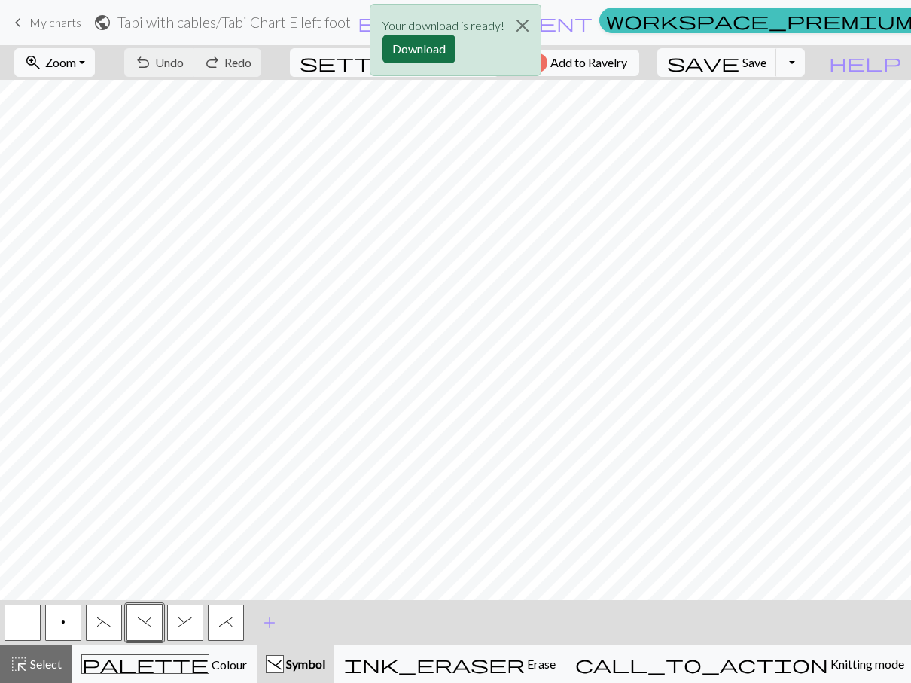
click at [423, 50] on button "Download" at bounding box center [419, 49] width 73 height 29
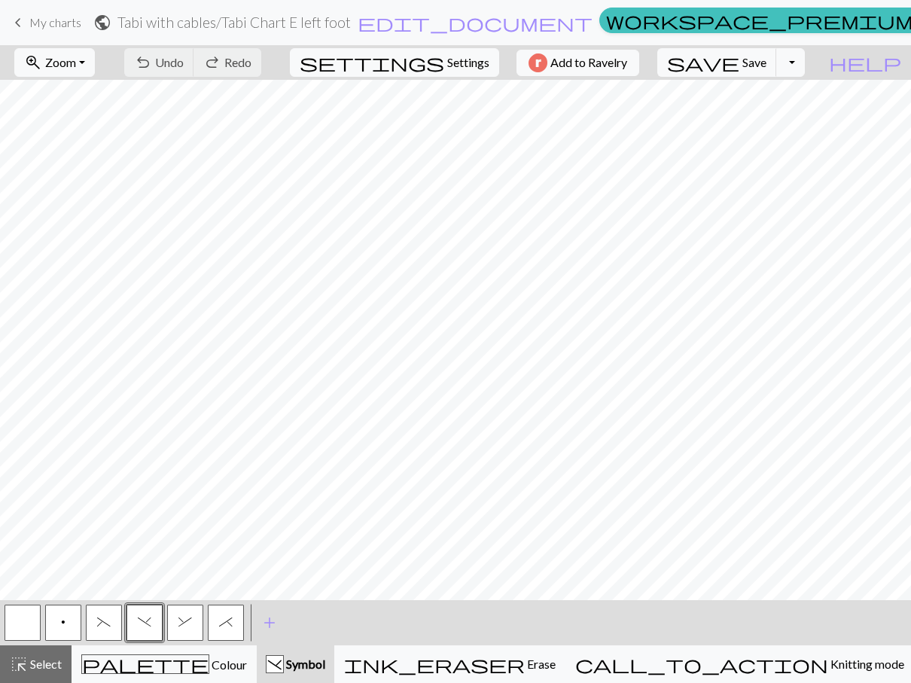
click at [215, 61] on div "undo Undo Undo redo Redo Redo" at bounding box center [193, 62] width 160 height 35
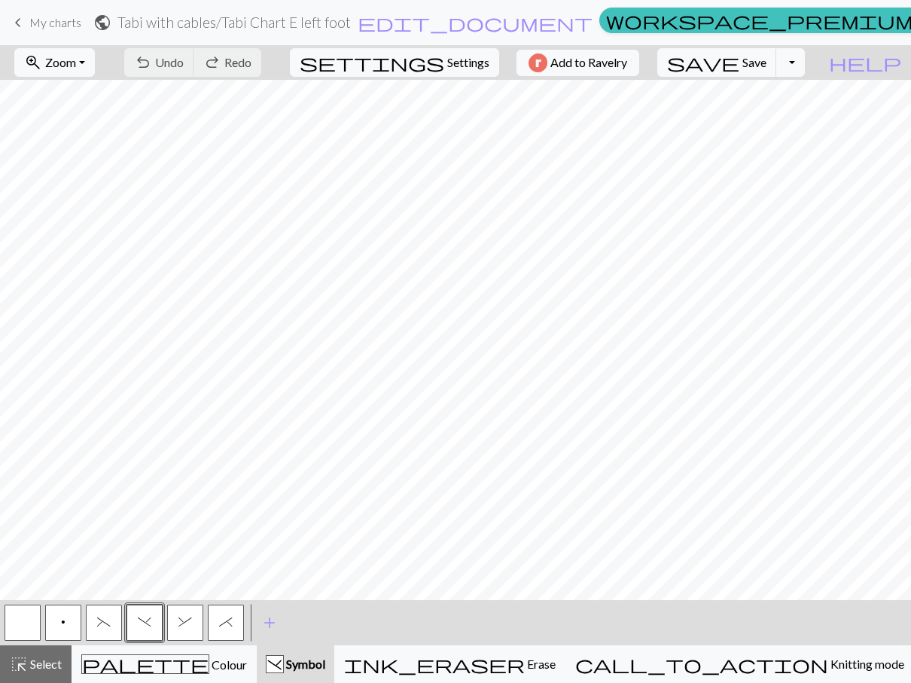
click at [215, 61] on div "undo Undo Undo redo Redo Redo" at bounding box center [193, 62] width 160 height 35
click at [24, 630] on button "button" at bounding box center [23, 623] width 36 height 36
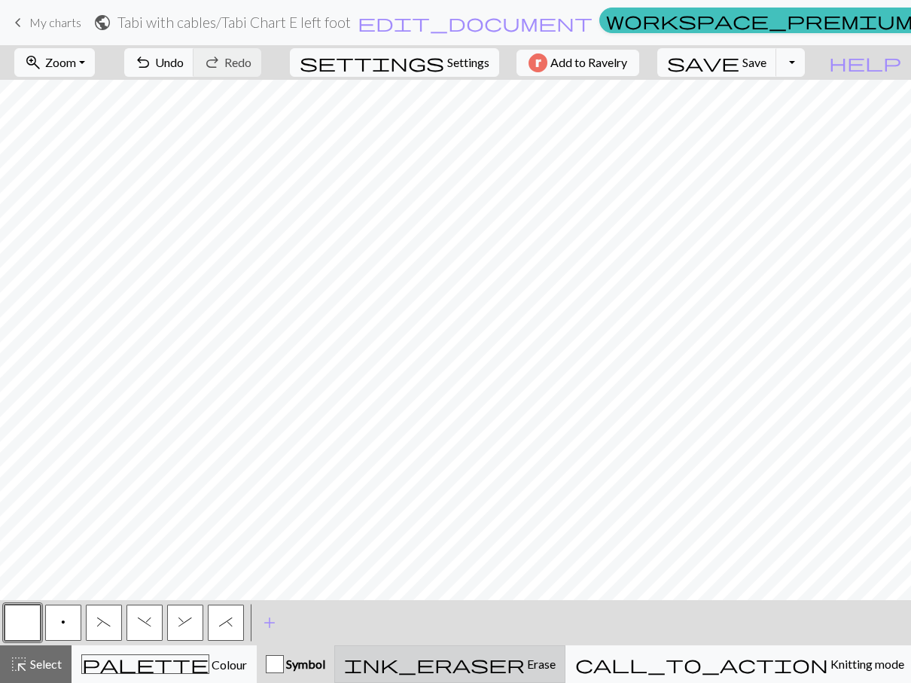
drag, startPoint x: 560, startPoint y: 666, endPoint x: 540, endPoint y: 647, distance: 27.2
click at [556, 661] on div "ink_eraser Erase Erase" at bounding box center [450, 664] width 212 height 18
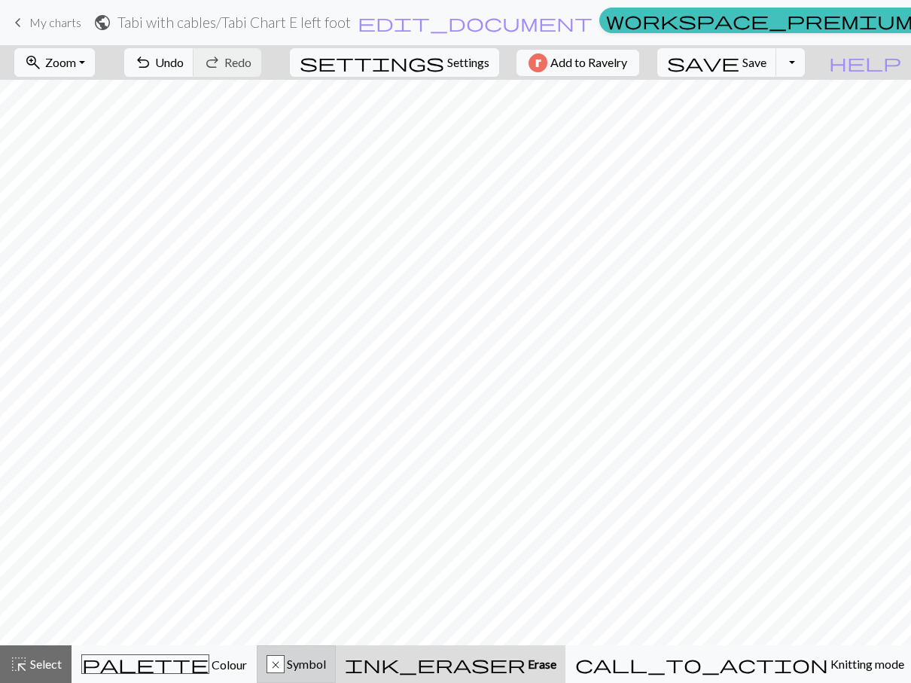
click at [284, 673] on div "x" at bounding box center [275, 665] width 17 height 18
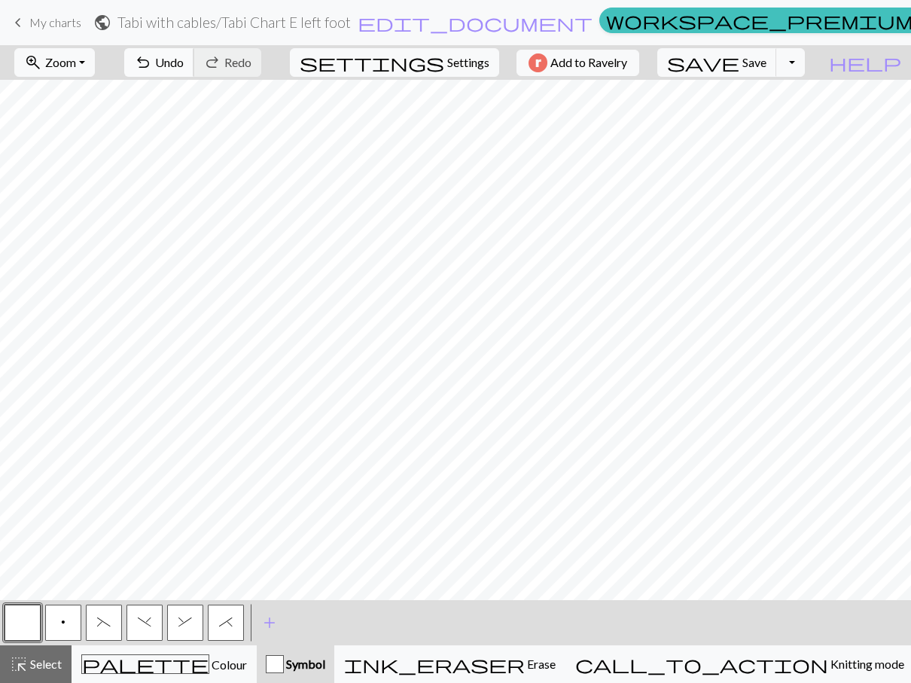
click at [152, 63] on span "undo" at bounding box center [143, 62] width 18 height 21
click at [103, 631] on button "(" at bounding box center [104, 623] width 36 height 36
click at [29, 624] on button "button" at bounding box center [23, 623] width 36 height 36
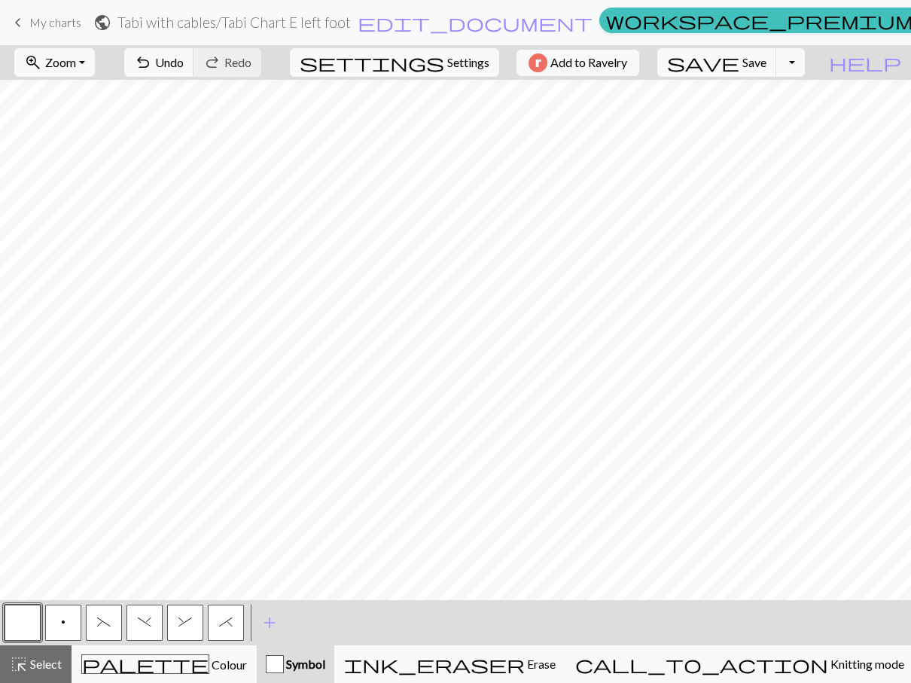
click at [146, 621] on span ")" at bounding box center [145, 622] width 14 height 12
click at [27, 619] on button "button" at bounding box center [23, 623] width 36 height 36
click at [59, 630] on button "p" at bounding box center [63, 623] width 36 height 36
click at [805, 58] on button "Toggle Dropdown" at bounding box center [790, 62] width 29 height 29
click at [761, 122] on button "save_alt Download" at bounding box center [680, 120] width 249 height 24
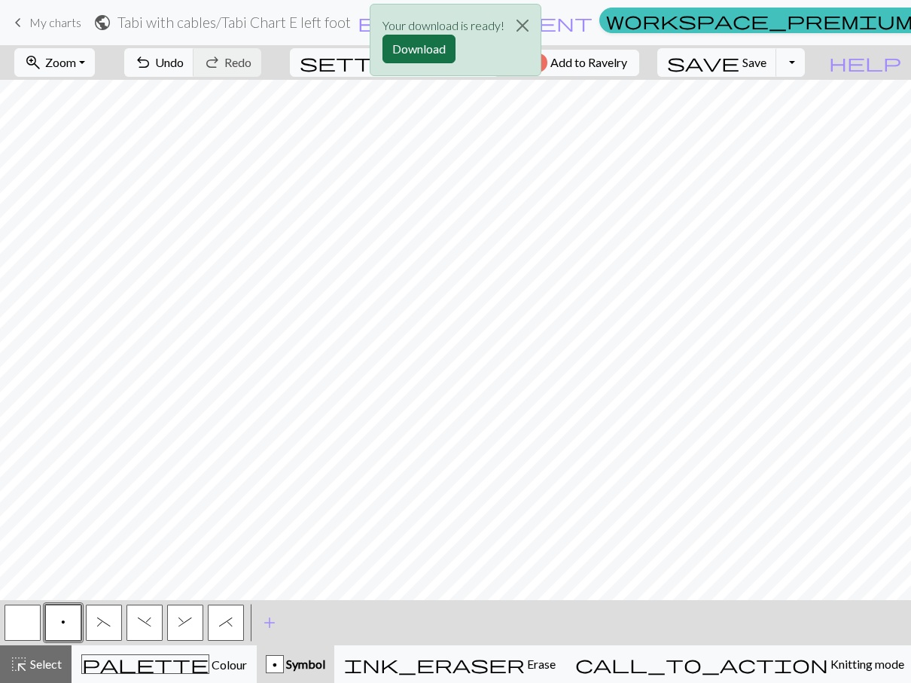
click at [438, 47] on button "Download" at bounding box center [419, 49] width 73 height 29
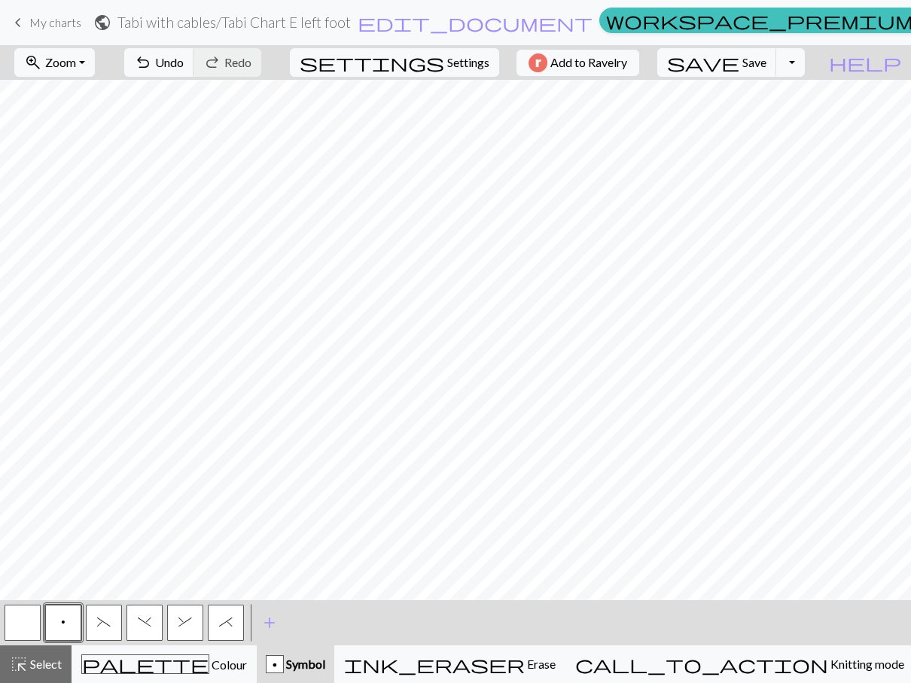
click at [11, 628] on button "button" at bounding box center [23, 623] width 36 height 36
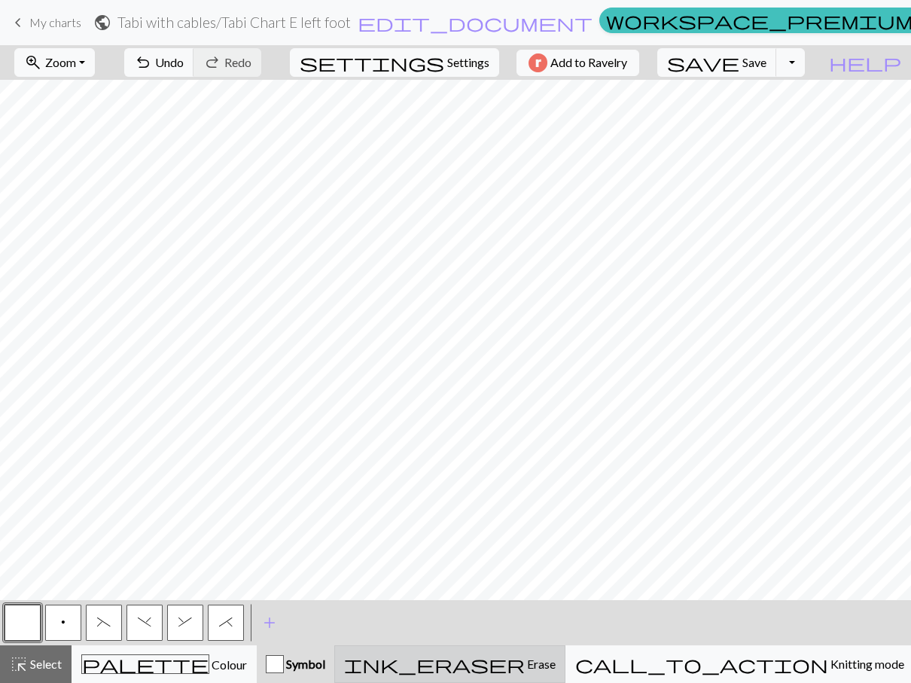
click at [556, 666] on span "Erase" at bounding box center [540, 664] width 31 height 14
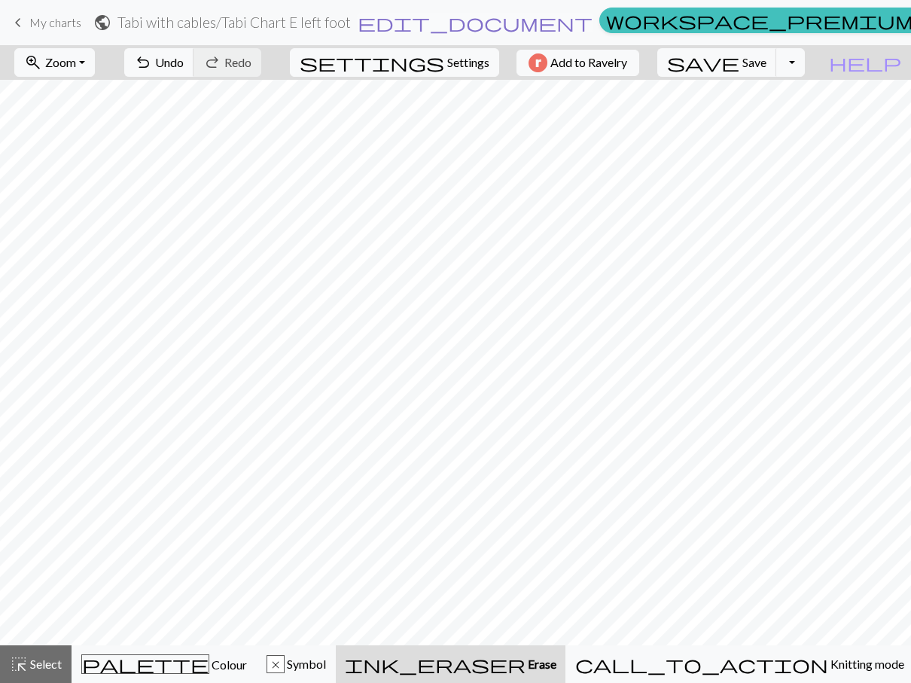
click at [486, 29] on span "edit_document" at bounding box center [475, 22] width 235 height 21
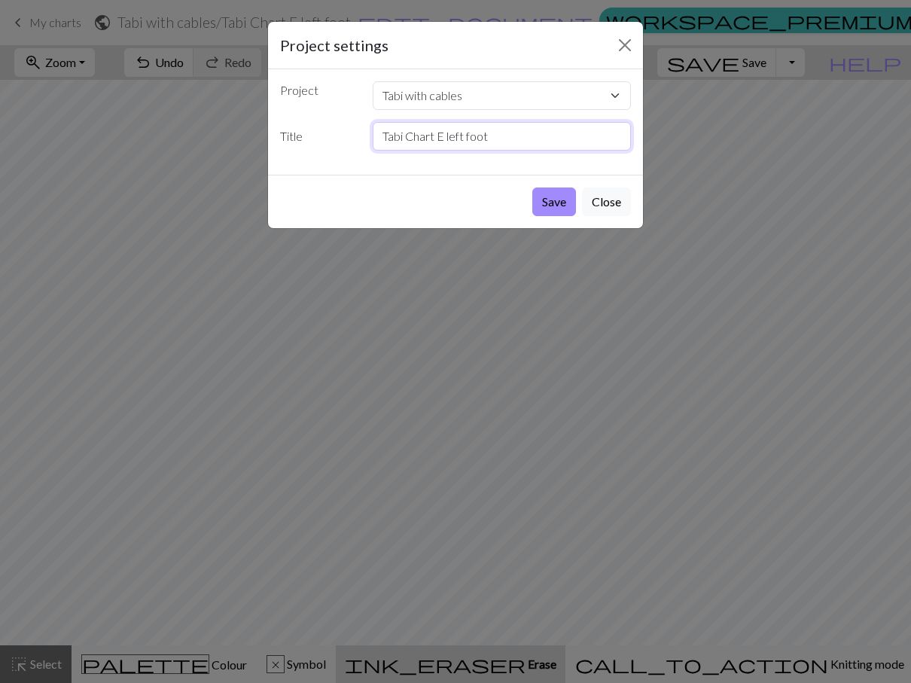
drag, startPoint x: 448, startPoint y: 136, endPoint x: 462, endPoint y: 136, distance: 13.6
click at [462, 136] on input "Tabi Chart E left foot" at bounding box center [502, 136] width 259 height 29
type input "Tabi Chart E right foot"
click at [542, 205] on button "Save" at bounding box center [554, 202] width 44 height 29
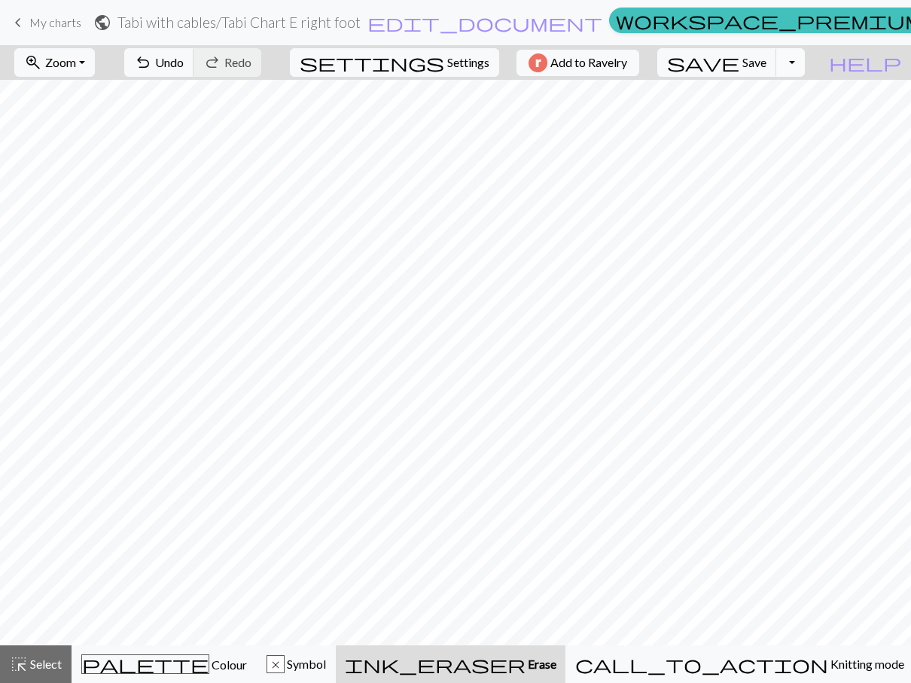
click at [805, 66] on button "Toggle Dropdown" at bounding box center [790, 62] width 29 height 29
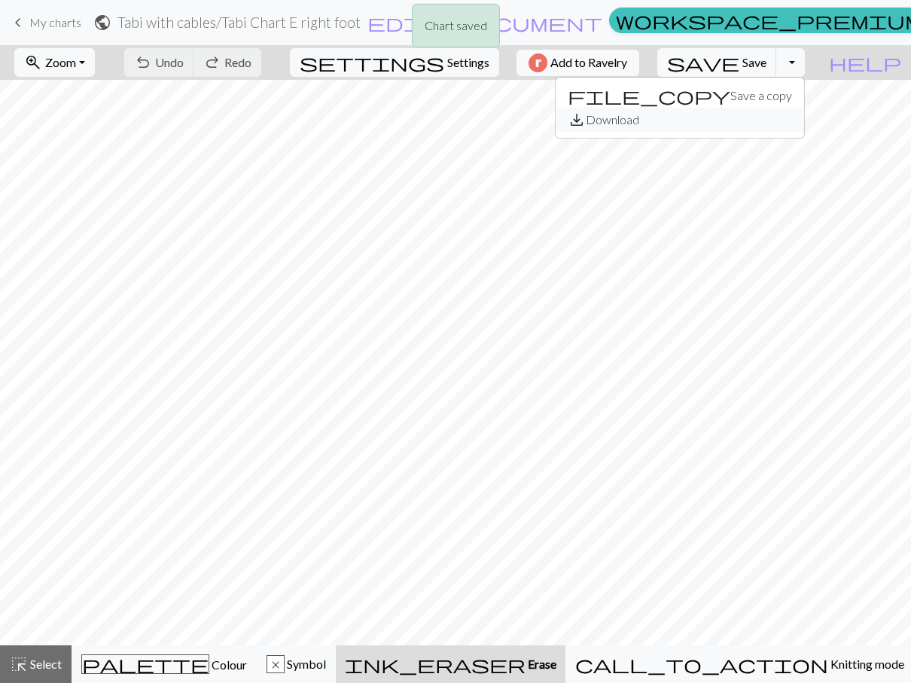
click at [783, 122] on button "save_alt Download" at bounding box center [680, 120] width 249 height 24
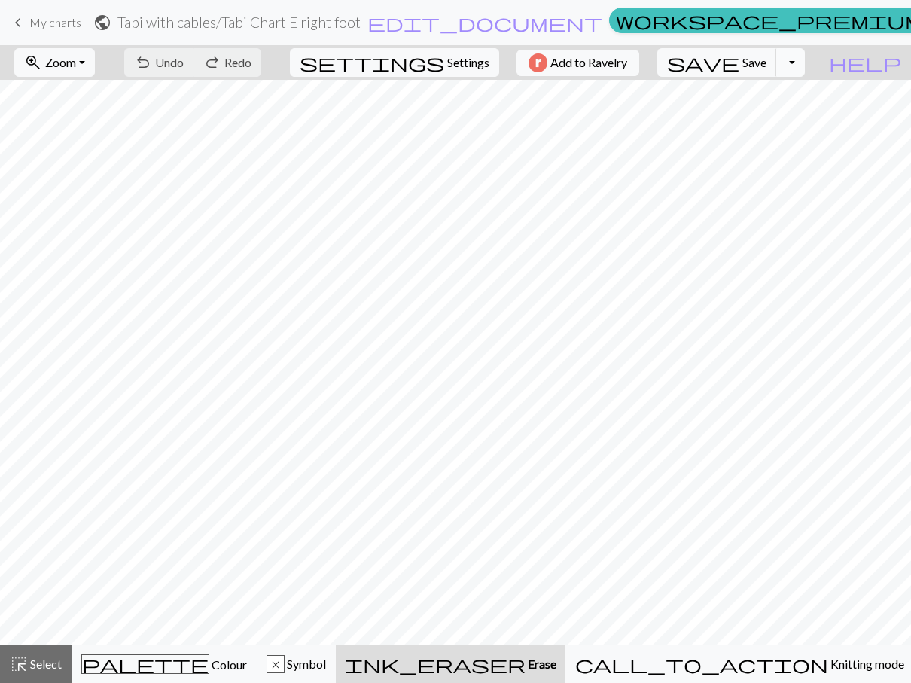
click at [805, 61] on button "Toggle Dropdown" at bounding box center [790, 62] width 29 height 29
click at [769, 118] on button "save_alt Download" at bounding box center [680, 120] width 249 height 24
click at [17, 22] on span "keyboard_arrow_left" at bounding box center [18, 22] width 18 height 21
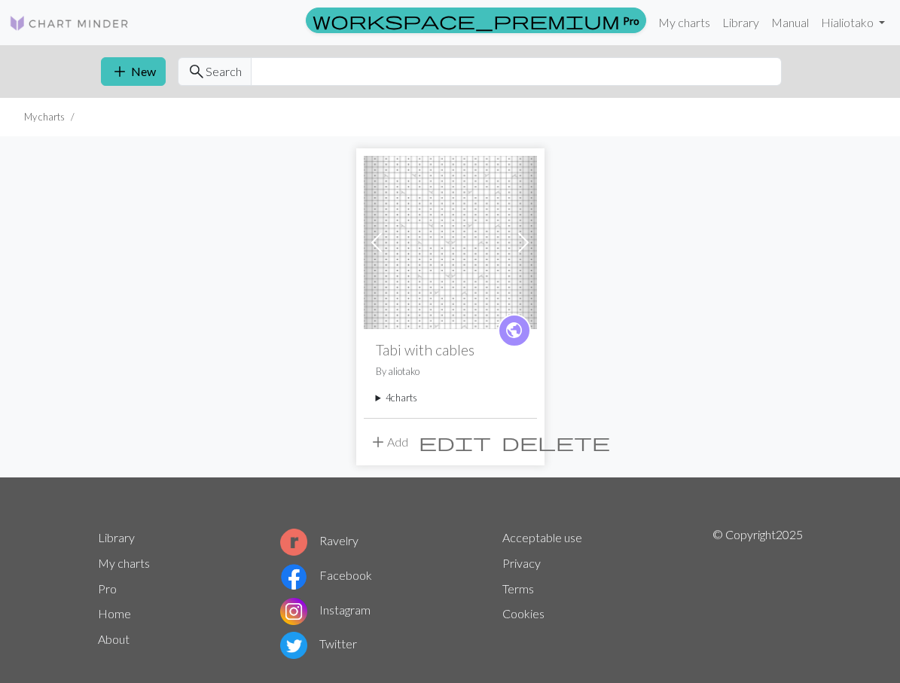
click at [376, 394] on summary "4 charts" at bounding box center [450, 398] width 149 height 14
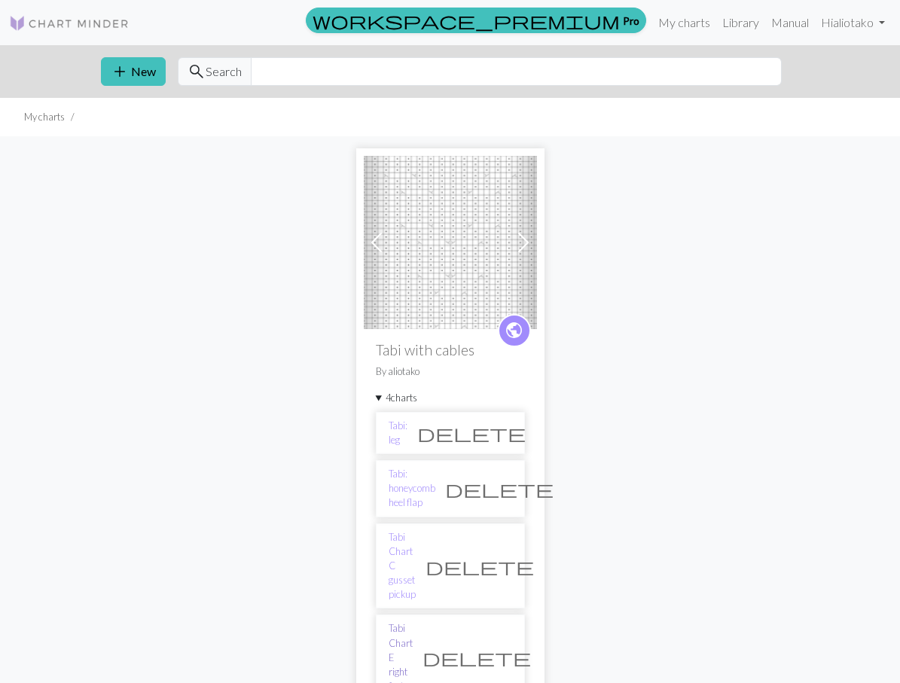
click at [404, 621] on link "Tabi Chart E right foot" at bounding box center [401, 657] width 24 height 72
